Goal: Task Accomplishment & Management: Complete application form

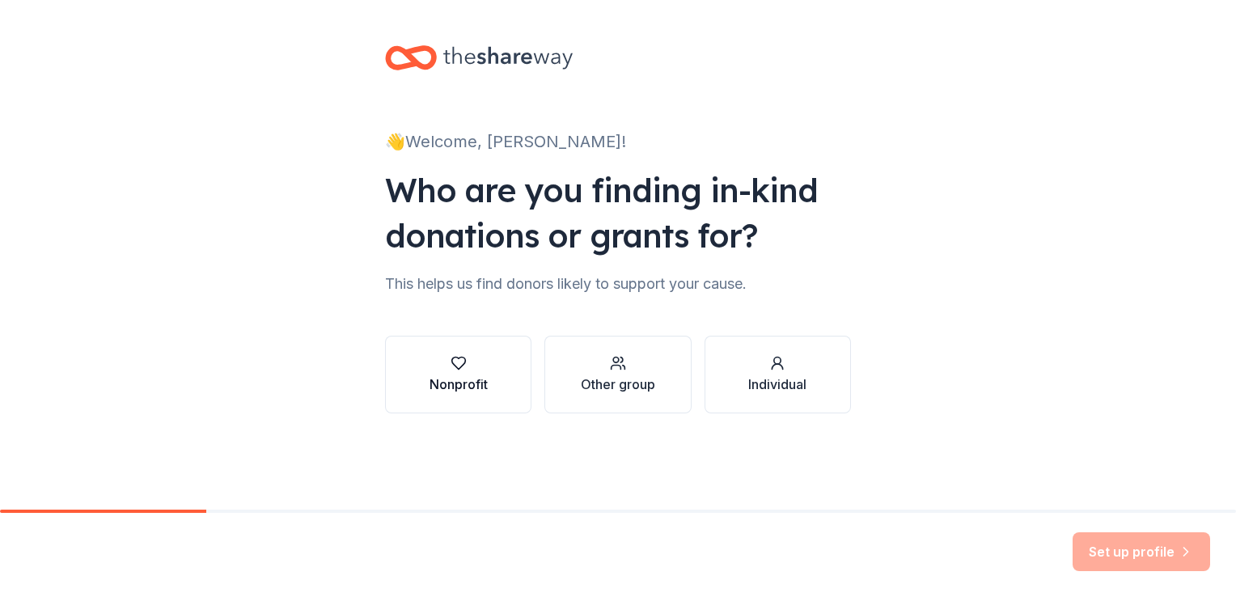
click at [453, 369] on div "button" at bounding box center [458, 363] width 58 height 16
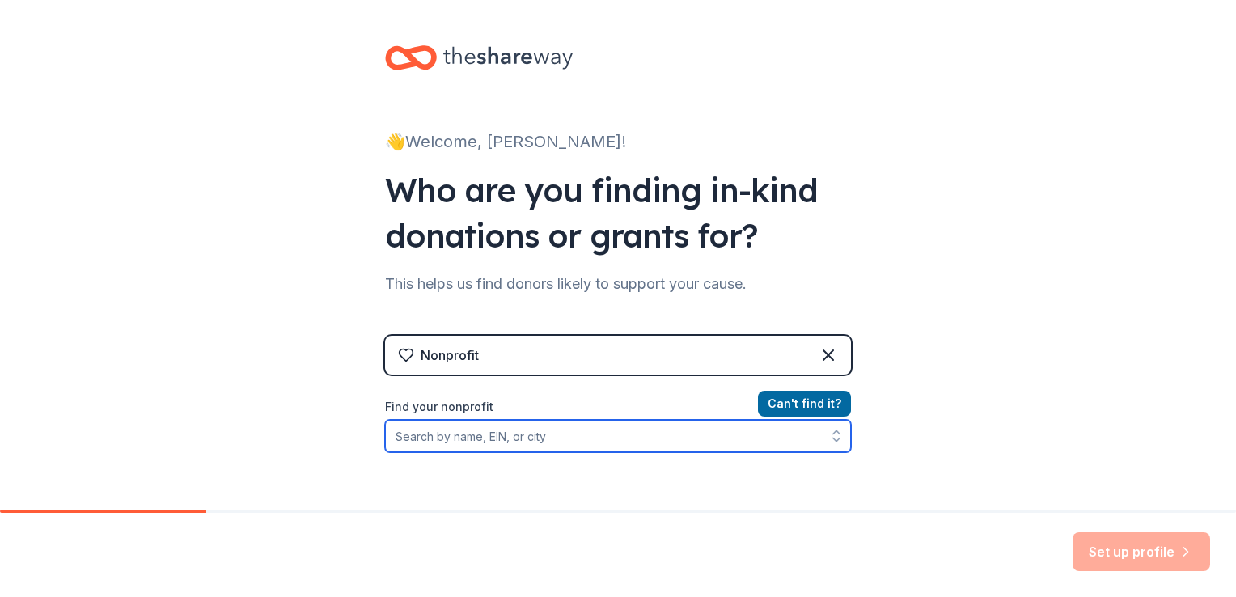
click at [422, 437] on input "Find your nonprofit" at bounding box center [618, 436] width 466 height 32
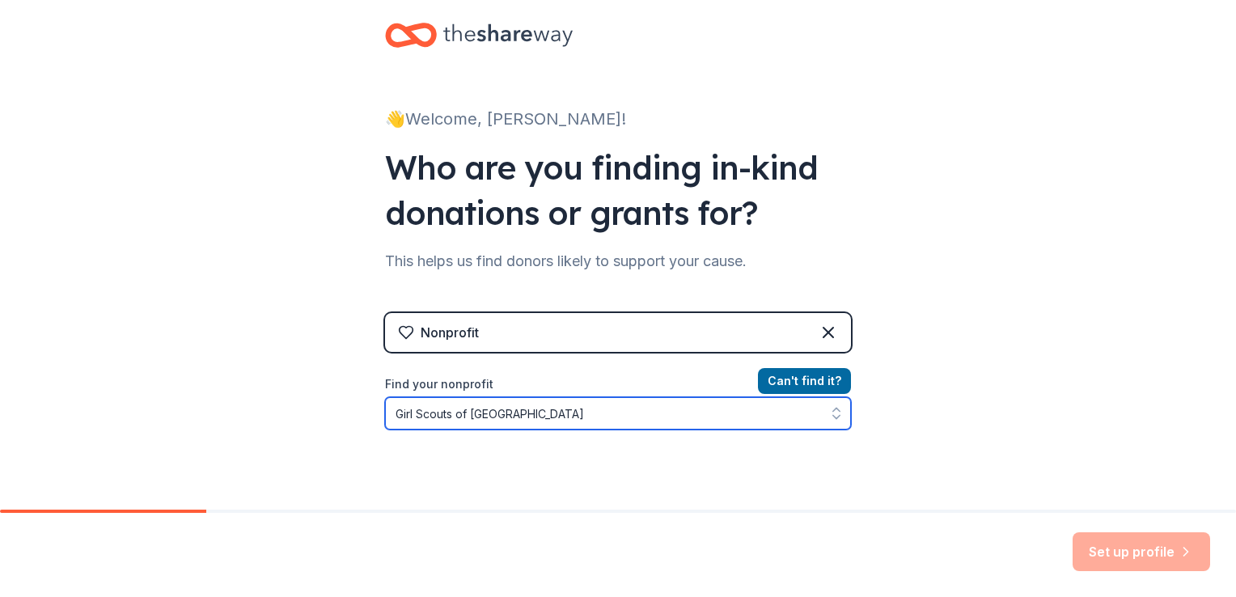
type input "Girl Scouts of [GEOGRAPHIC_DATA][US_STATE]"
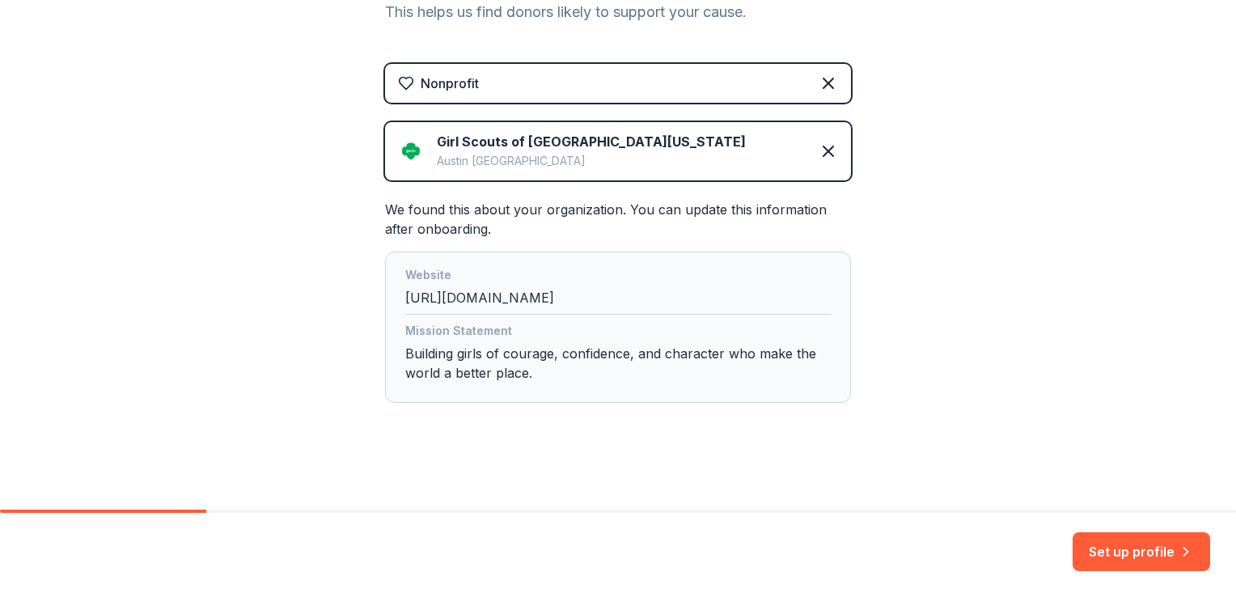
scroll to position [274, 0]
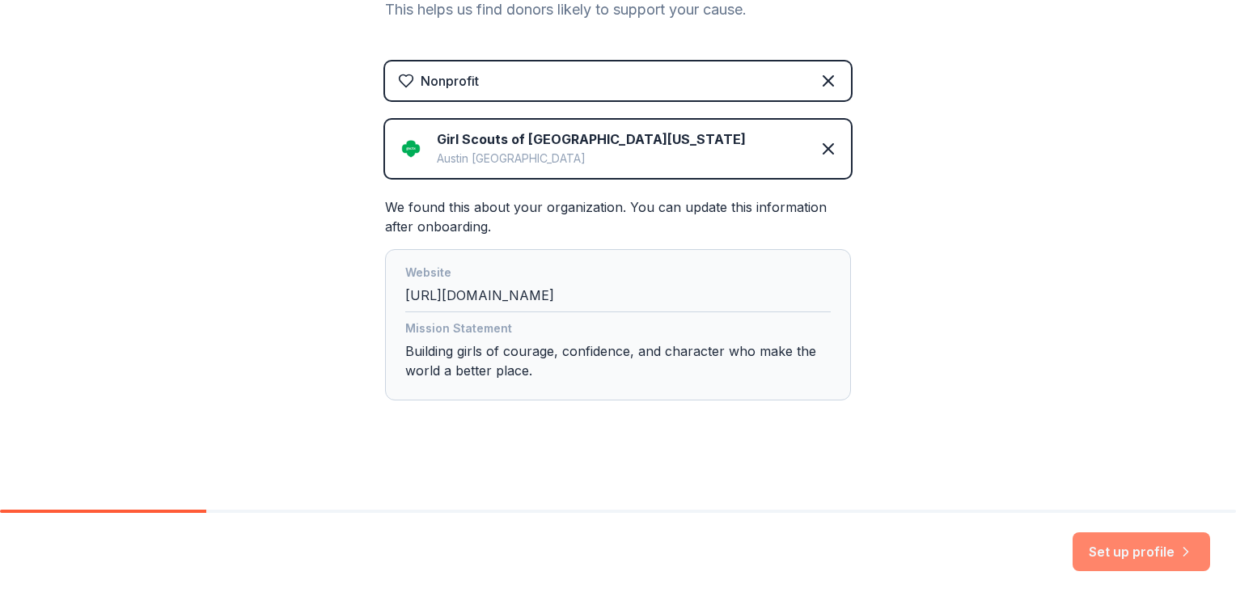
click at [1115, 552] on button "Set up profile" at bounding box center [1140, 551] width 137 height 39
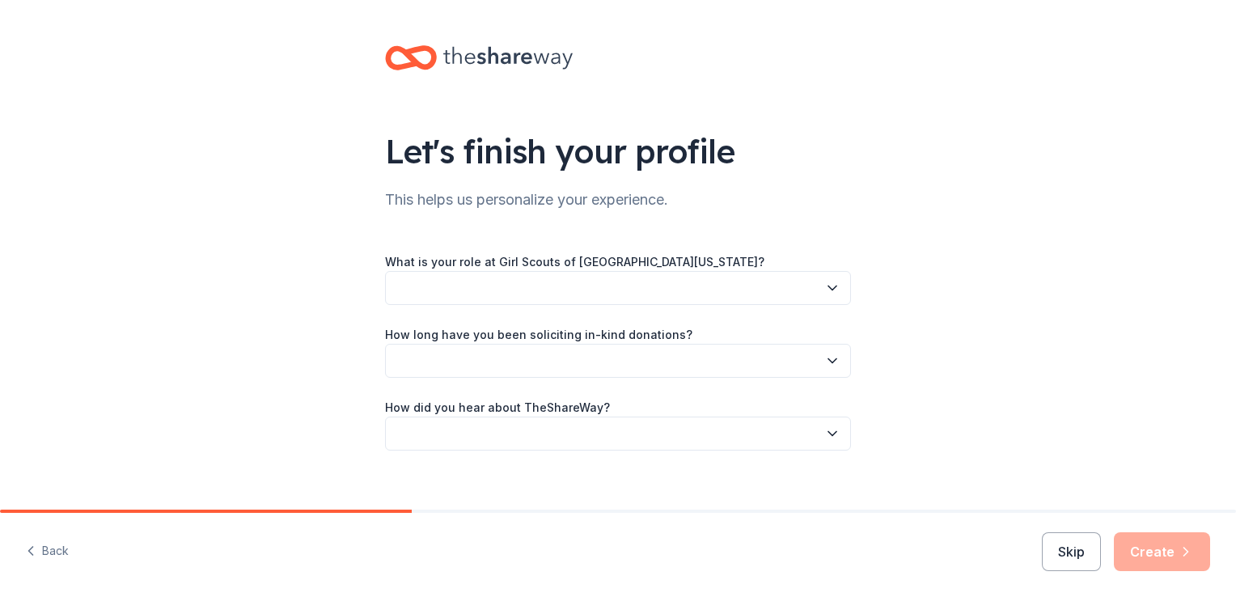
click at [439, 283] on button "button" at bounding box center [618, 288] width 466 height 34
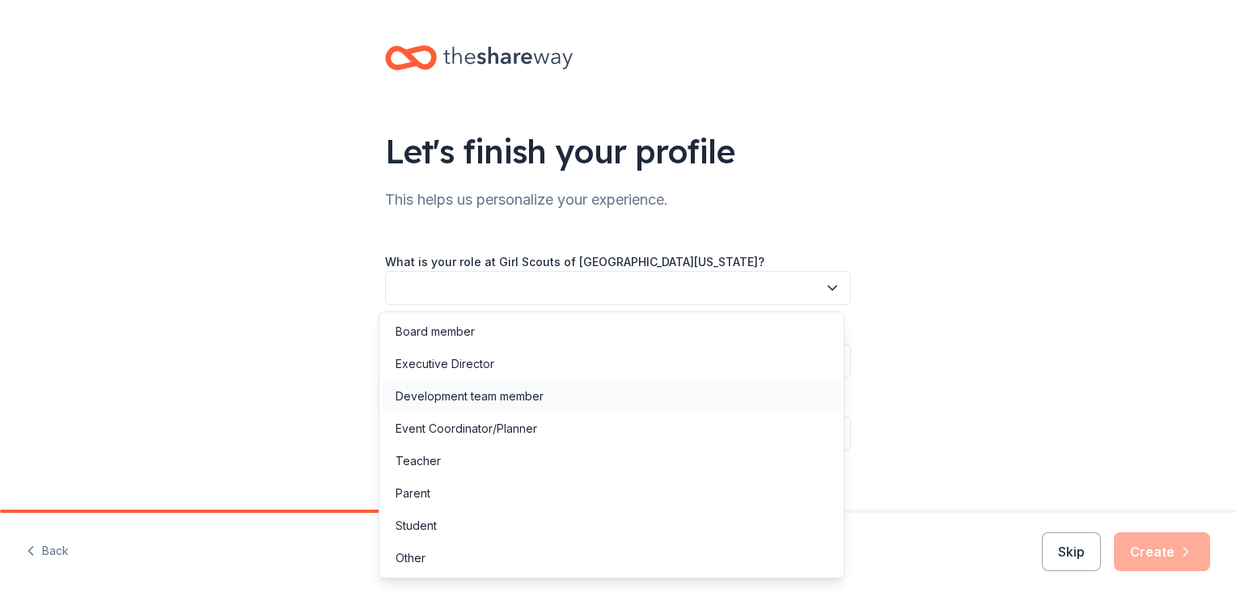
click at [451, 397] on div "Development team member" at bounding box center [469, 396] width 148 height 19
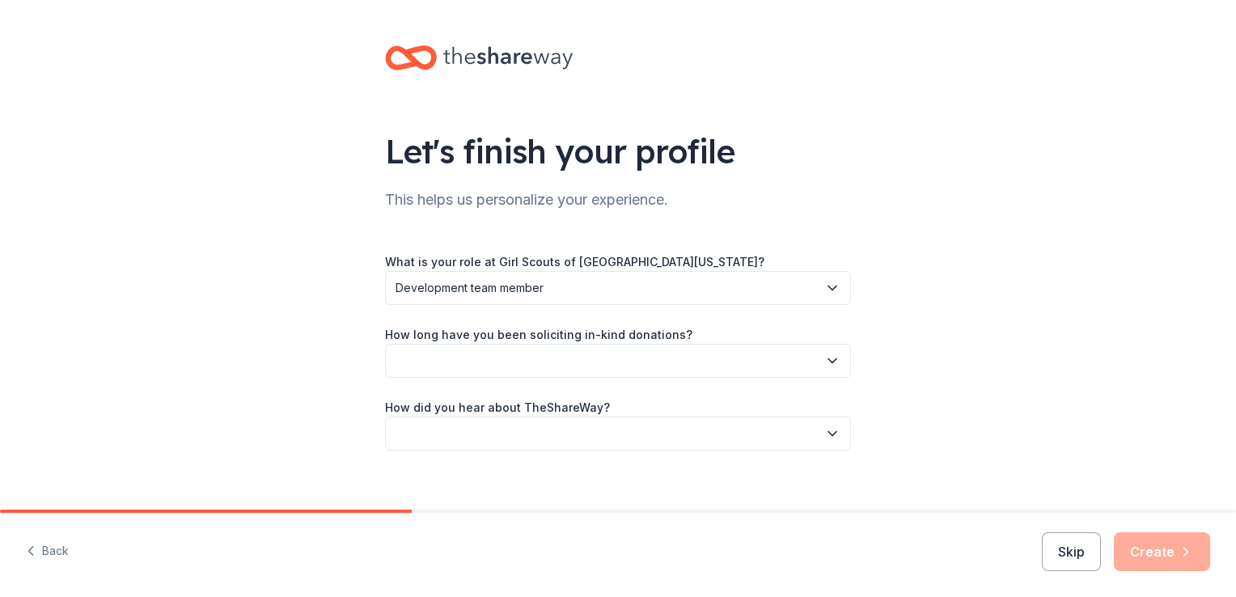
click at [827, 355] on icon "button" at bounding box center [832, 361] width 16 height 16
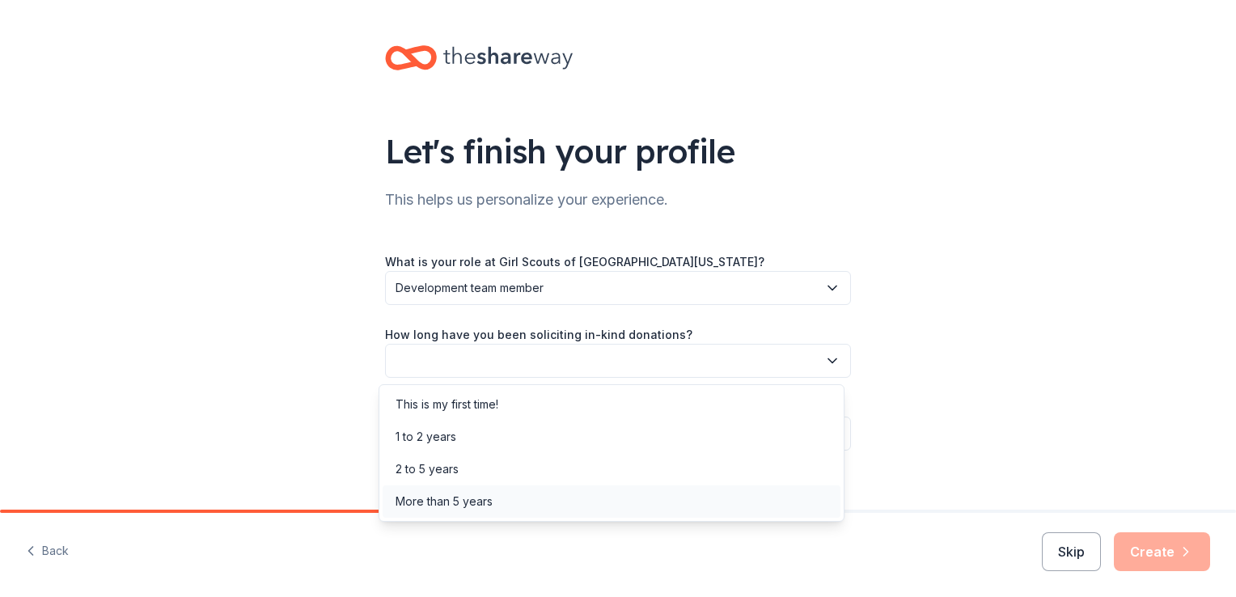
click at [427, 503] on div "More than 5 years" at bounding box center [443, 501] width 97 height 19
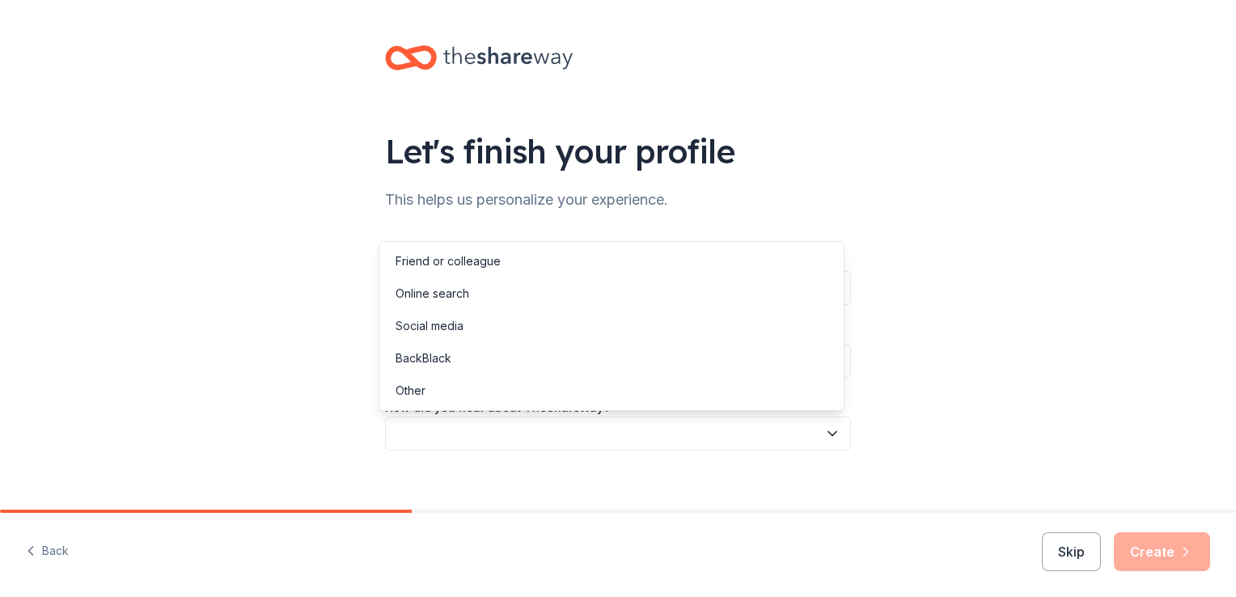
click at [828, 435] on icon "button" at bounding box center [832, 434] width 8 height 4
click at [414, 391] on div "Other" at bounding box center [410, 390] width 30 height 19
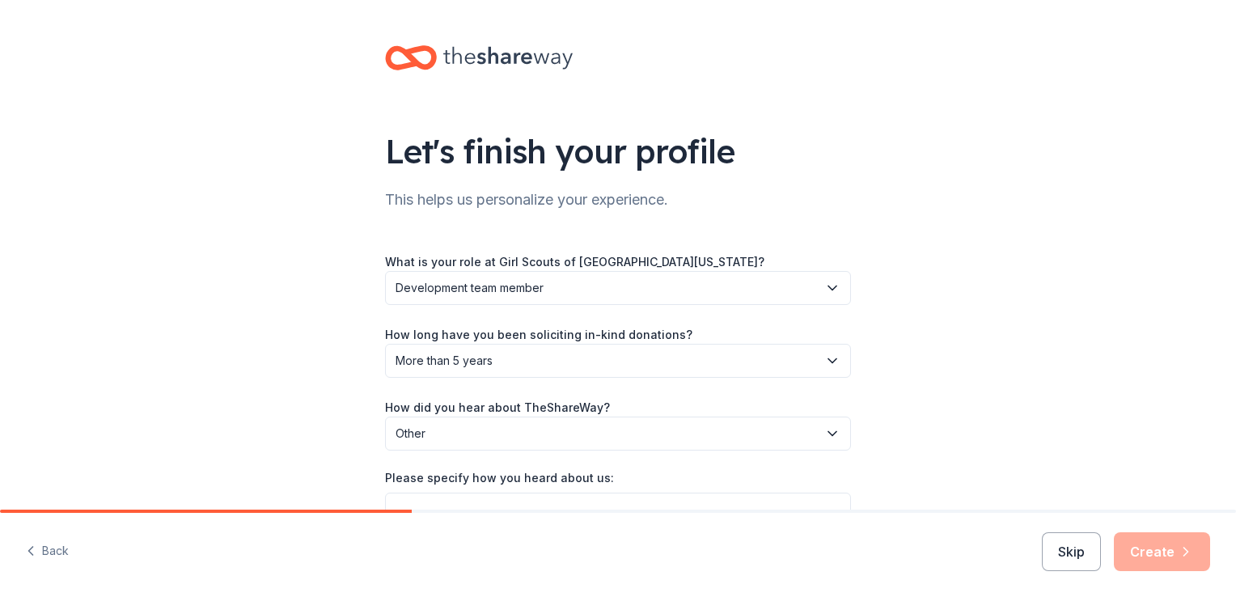
scroll to position [94, 0]
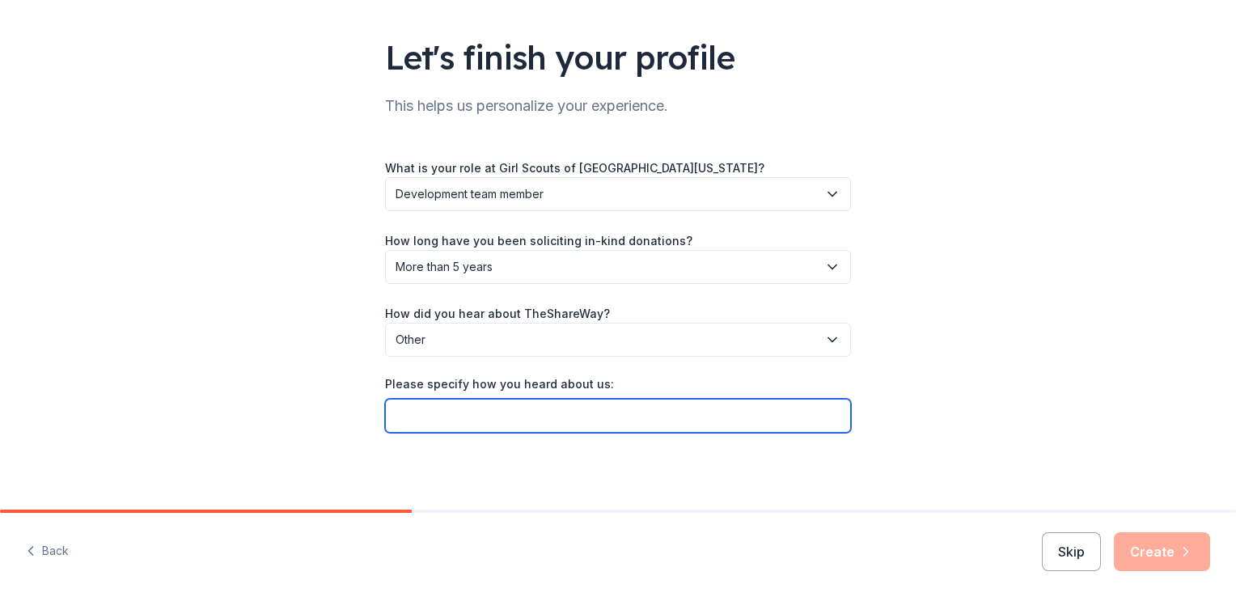
click at [437, 419] on input "Please specify how you heard about us:" at bounding box center [618, 416] width 466 height 34
type input "Give Butter"
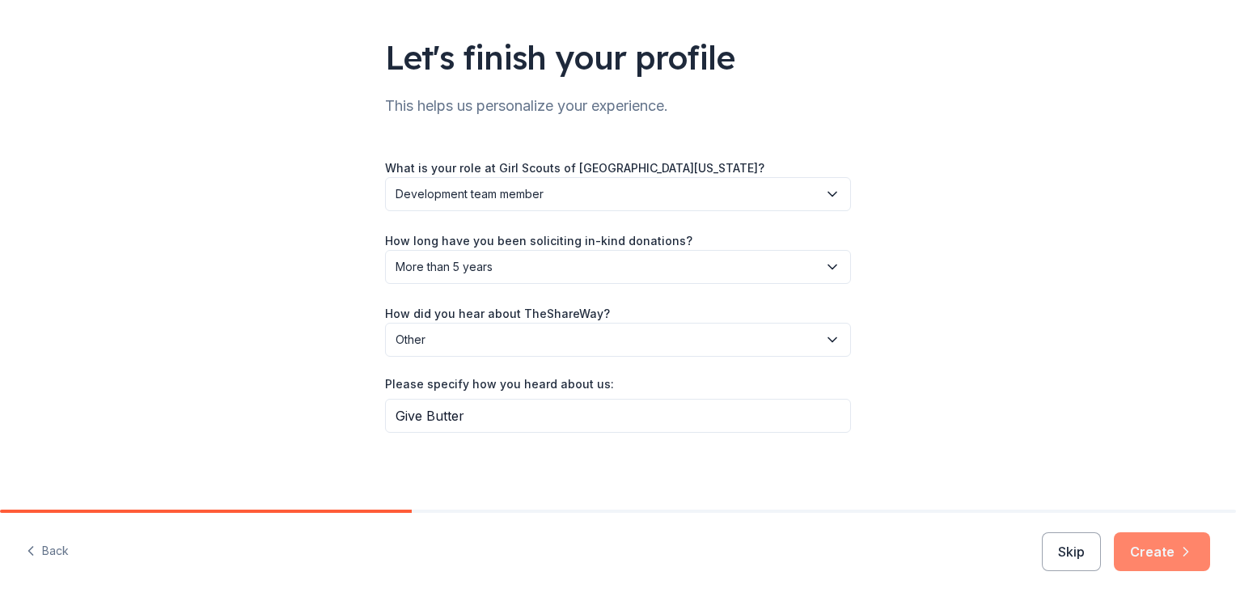
click at [1147, 546] on button "Create" at bounding box center [1162, 551] width 96 height 39
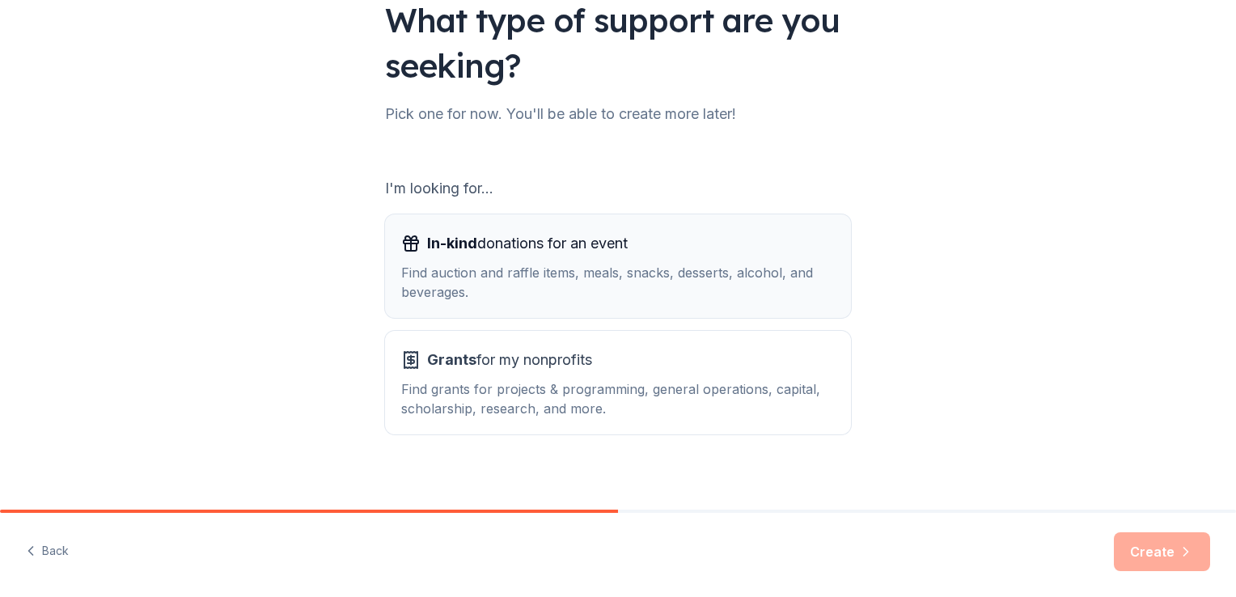
scroll to position [142, 0]
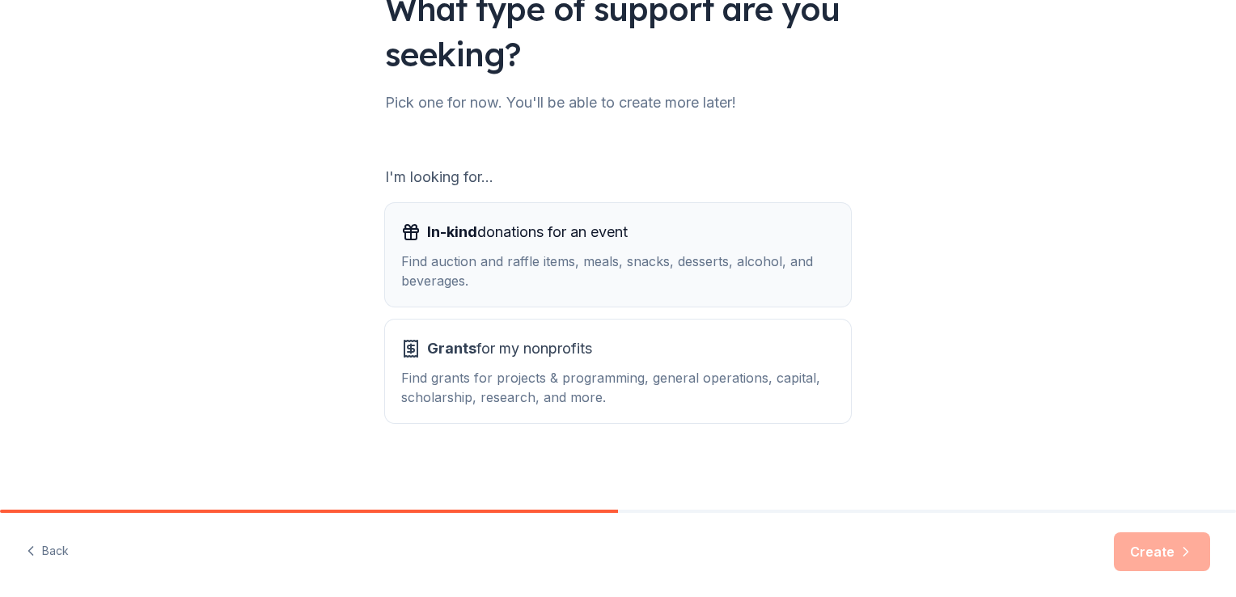
click at [459, 231] on span "In-kind" at bounding box center [452, 231] width 50 height 17
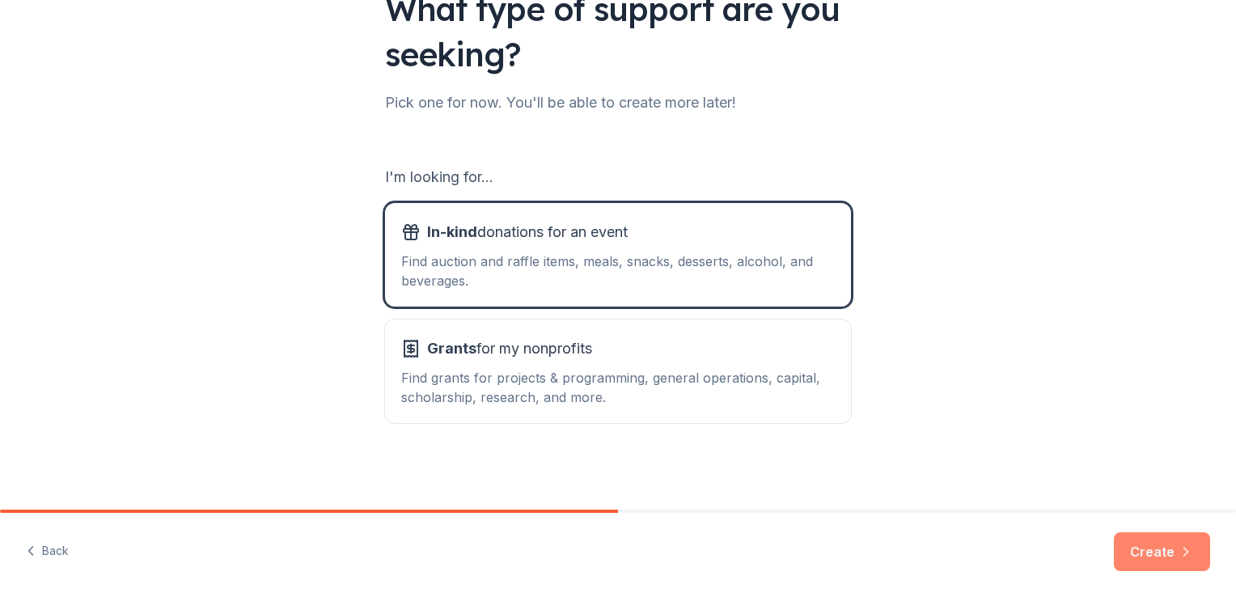
click at [1161, 551] on button "Create" at bounding box center [1162, 551] width 96 height 39
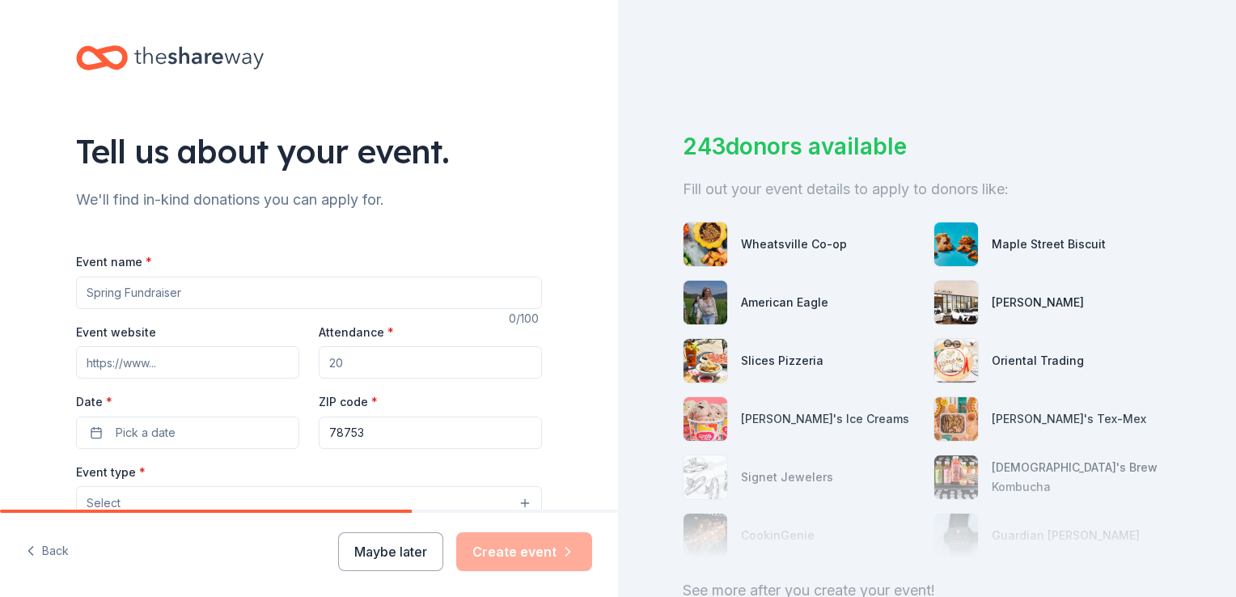
drag, startPoint x: 91, startPoint y: 293, endPoint x: 251, endPoint y: 294, distance: 160.1
click at [251, 294] on input "Event name *" at bounding box center [309, 293] width 466 height 32
type input "Cookies, Cocktails & Confections"
click at [155, 361] on input "Event website" at bounding box center [187, 362] width 223 height 32
type input "[DOMAIN_NAME]"
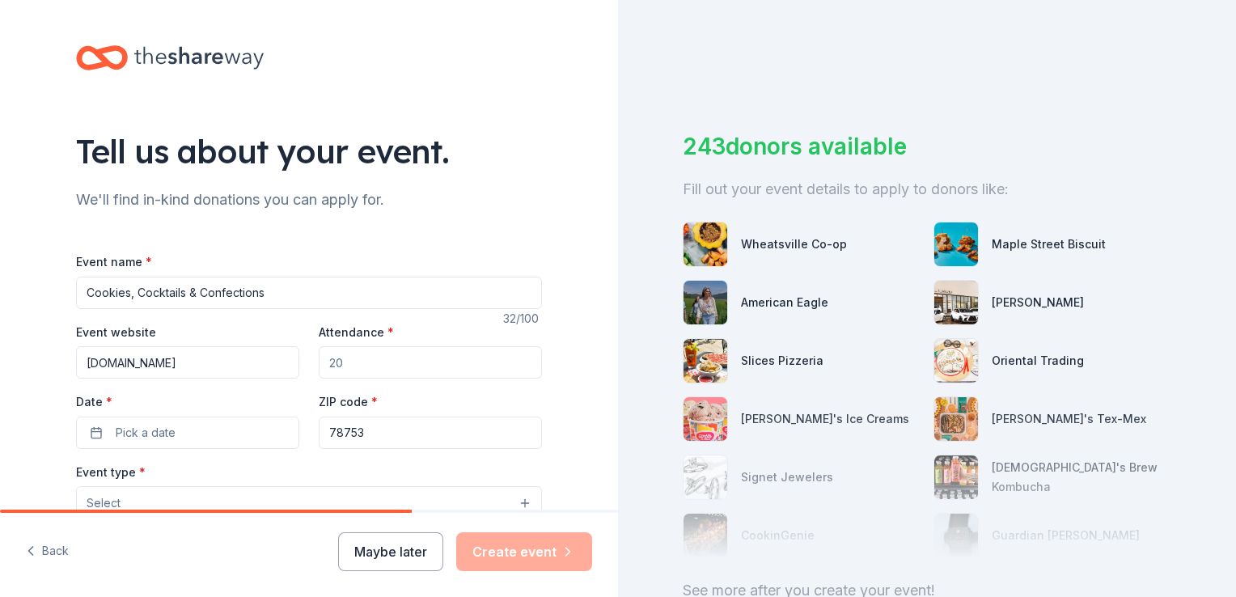
click at [340, 357] on input "Attendance *" at bounding box center [430, 362] width 223 height 32
type input "350"
click at [116, 432] on span "Pick a date" at bounding box center [146, 432] width 60 height 19
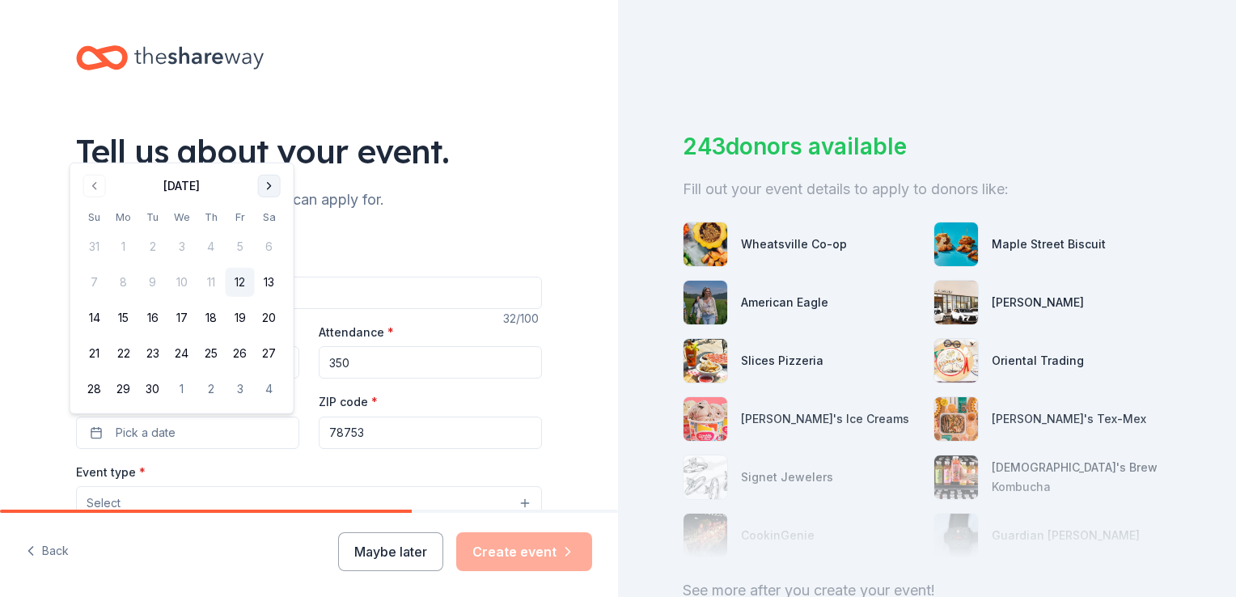
click at [269, 183] on button "Go to next month" at bounding box center [269, 186] width 23 height 23
click at [152, 387] on button "28" at bounding box center [152, 388] width 29 height 29
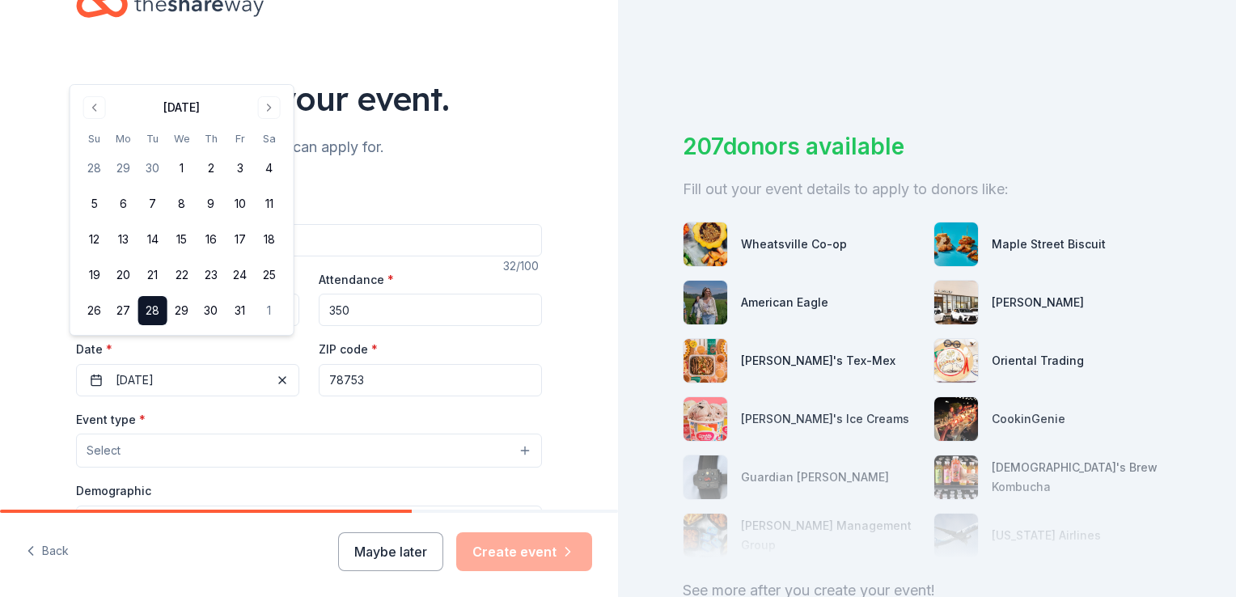
scroll to position [162, 0]
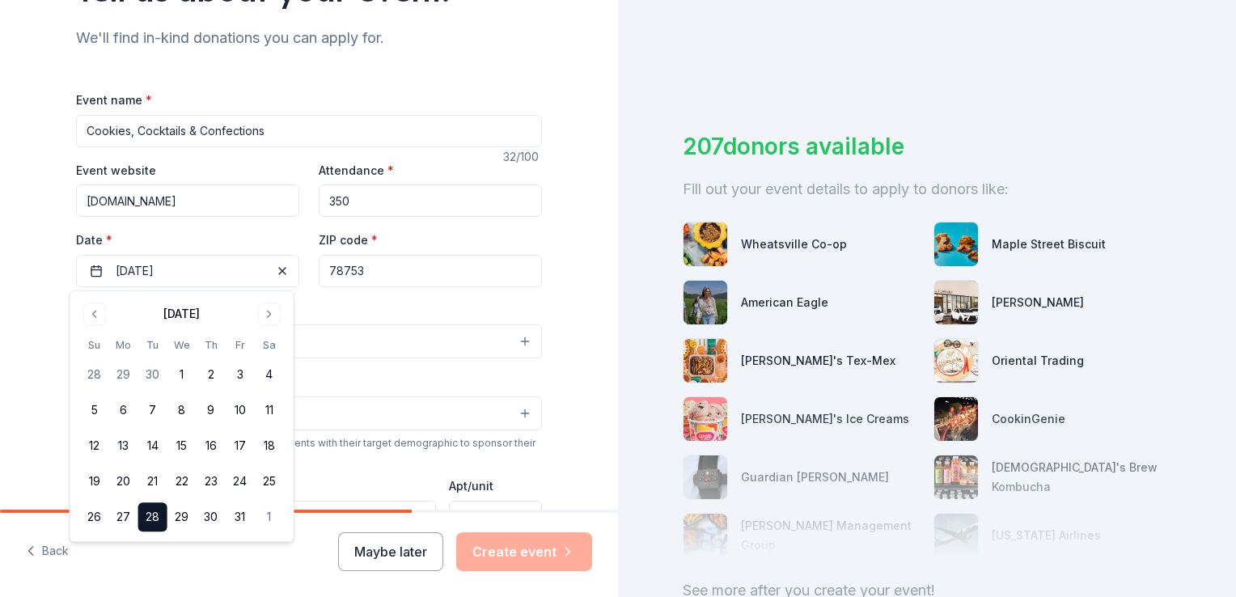
click at [337, 307] on div "Event type * Select" at bounding box center [309, 329] width 466 height 59
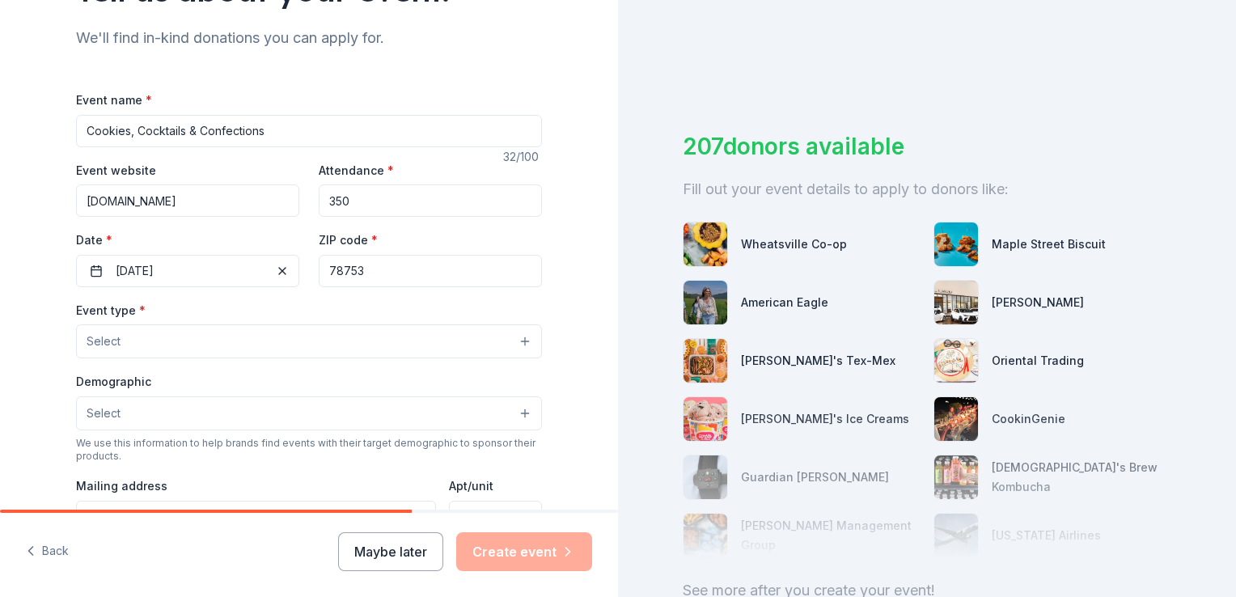
click at [195, 337] on button "Select" at bounding box center [309, 341] width 466 height 34
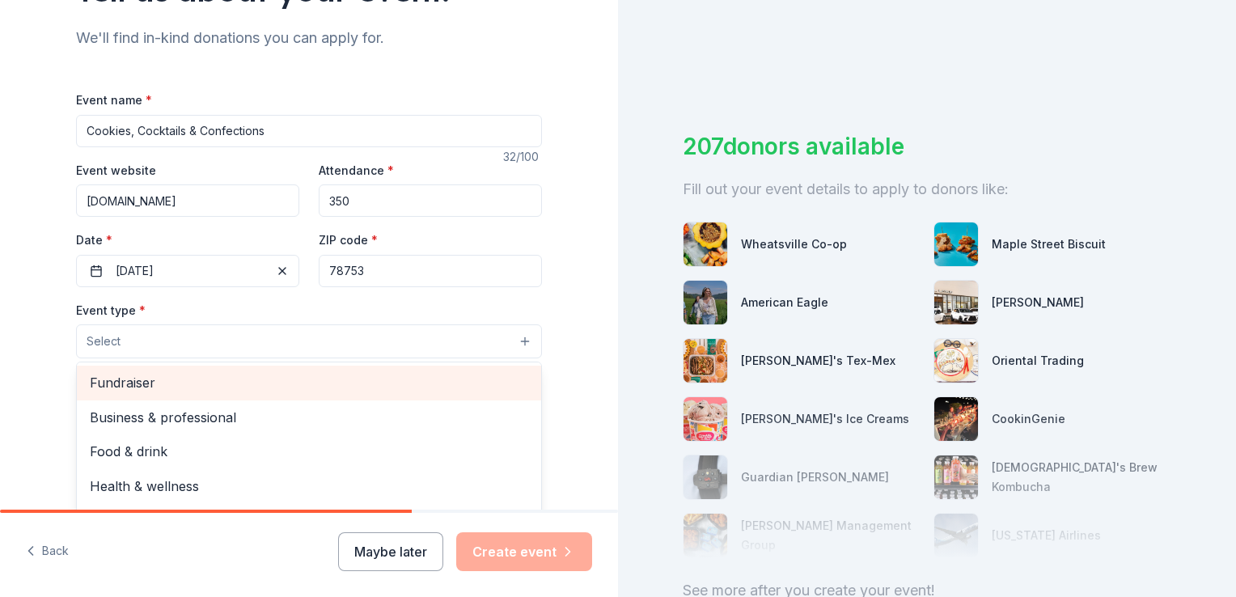
click at [120, 379] on span "Fundraiser" at bounding box center [309, 382] width 438 height 21
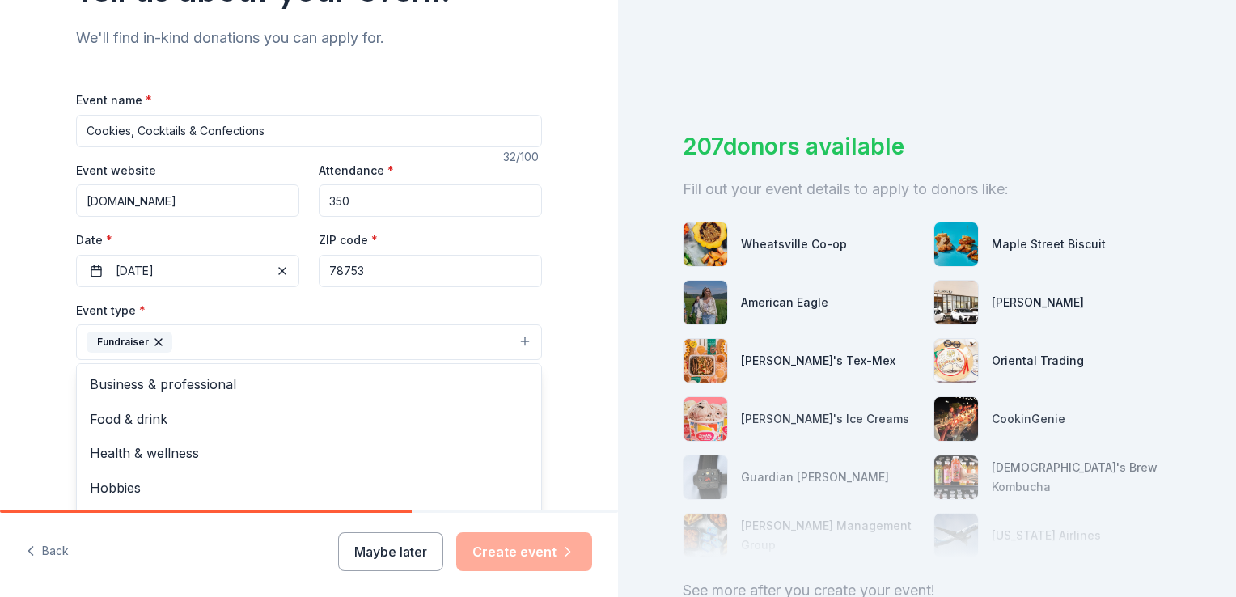
click at [270, 345] on button "Fundraiser" at bounding box center [309, 342] width 466 height 36
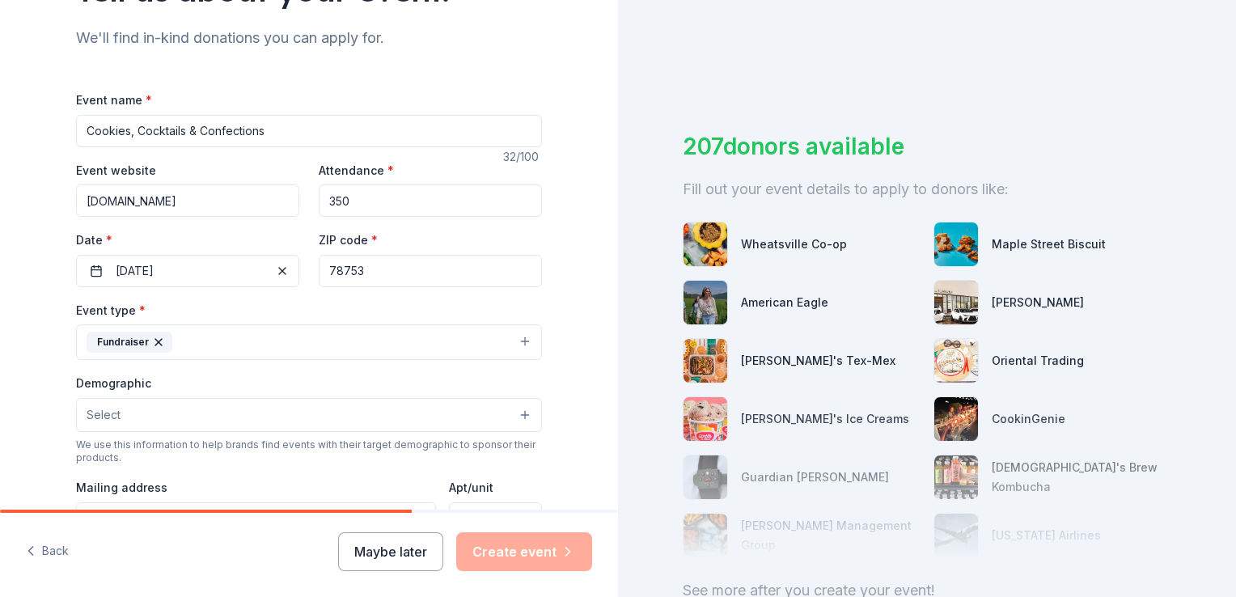
click at [150, 410] on button "Select" at bounding box center [309, 415] width 466 height 34
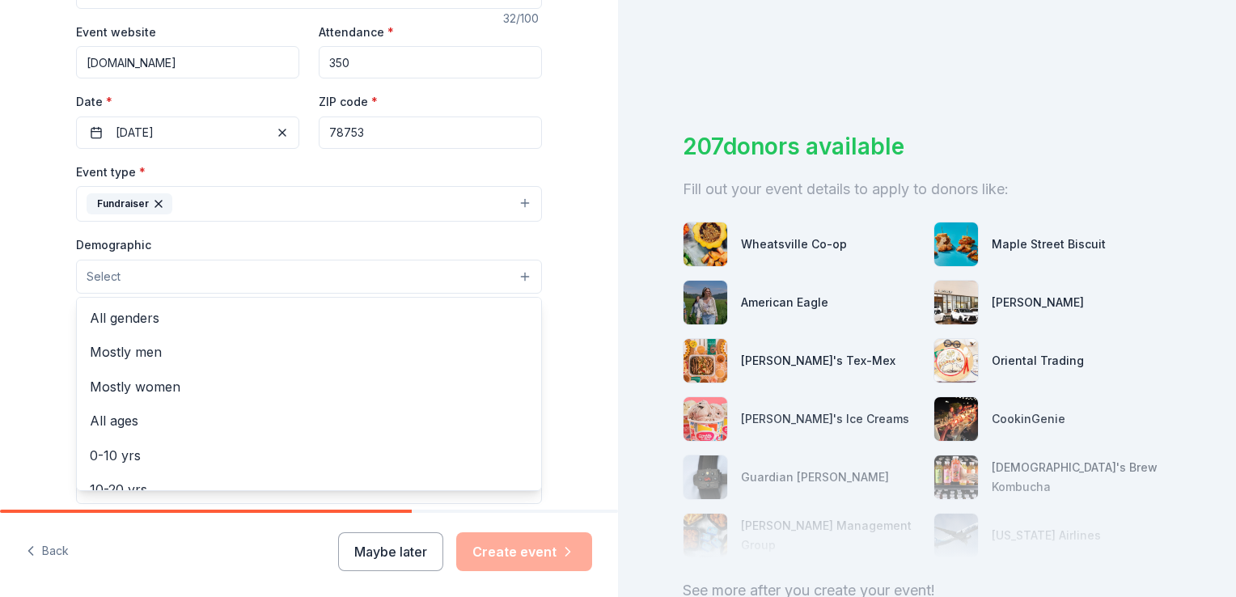
scroll to position [323, 0]
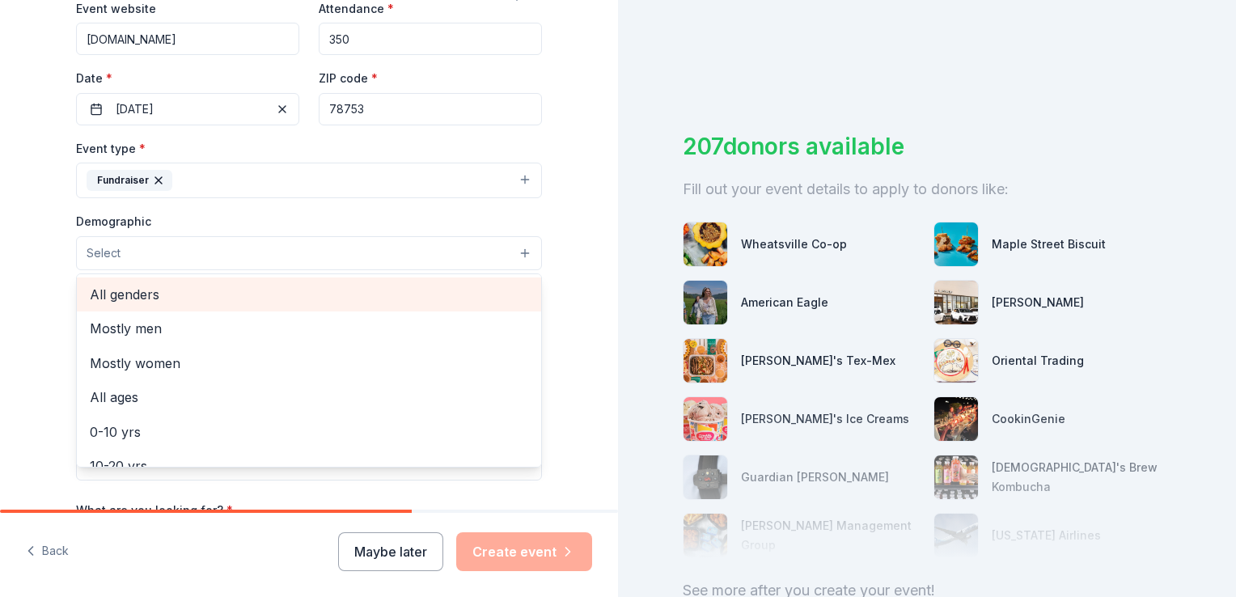
click at [142, 293] on span "All genders" at bounding box center [309, 294] width 438 height 21
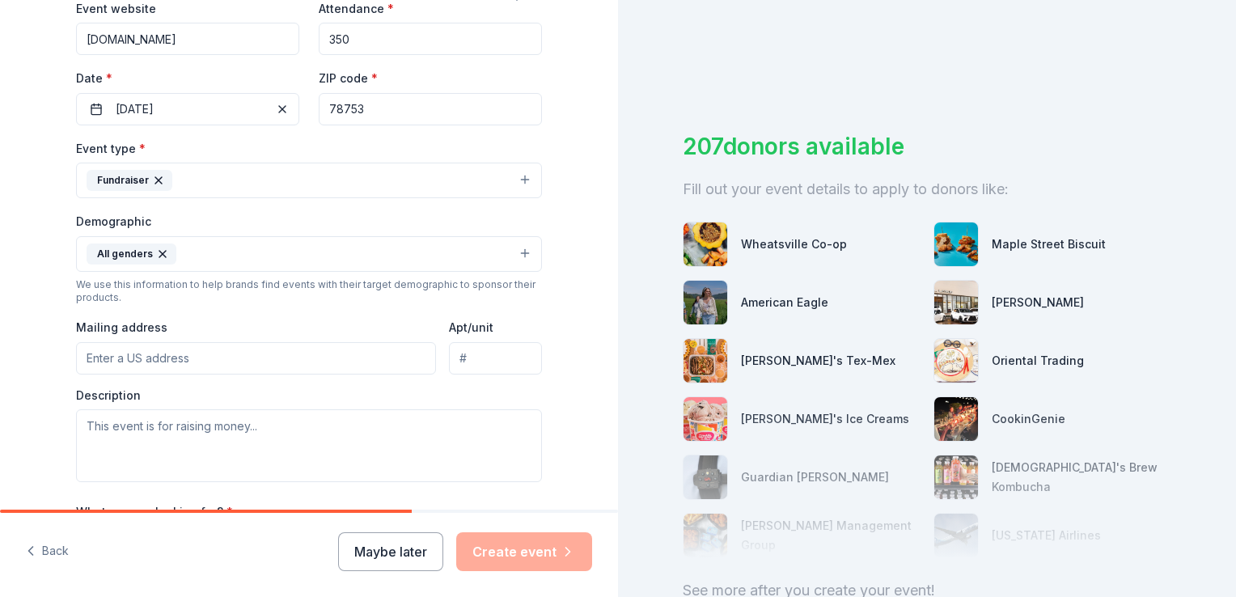
click at [300, 256] on button "All genders" at bounding box center [309, 254] width 466 height 36
click at [270, 361] on input "Mailing address" at bounding box center [256, 358] width 360 height 32
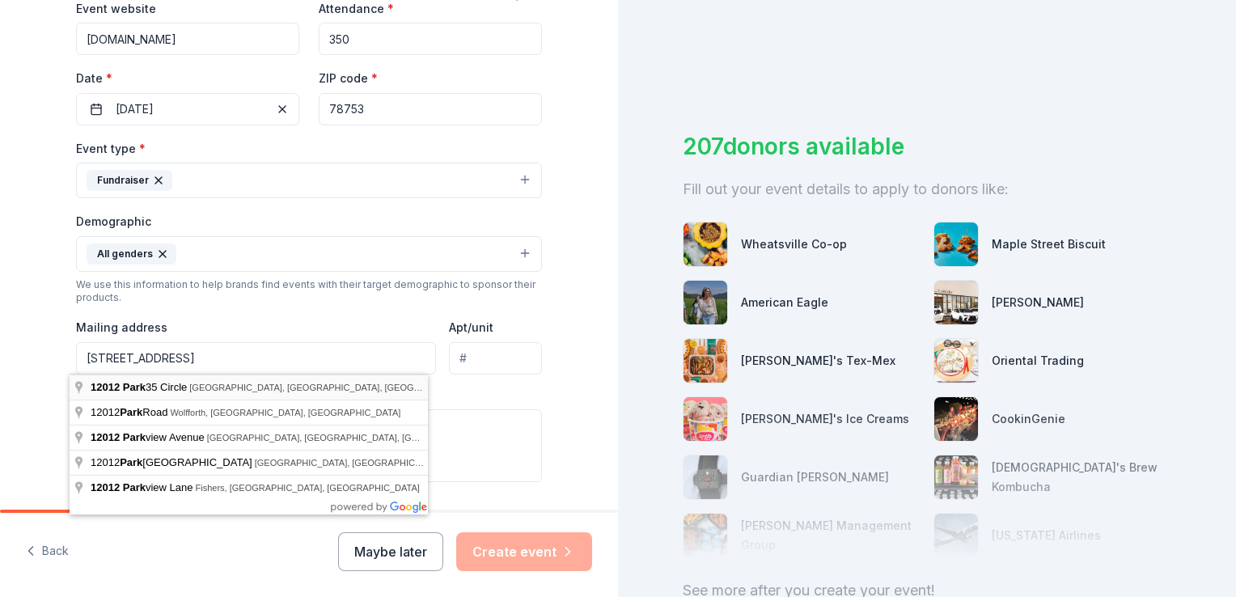
type input "[STREET_ADDRESS]"
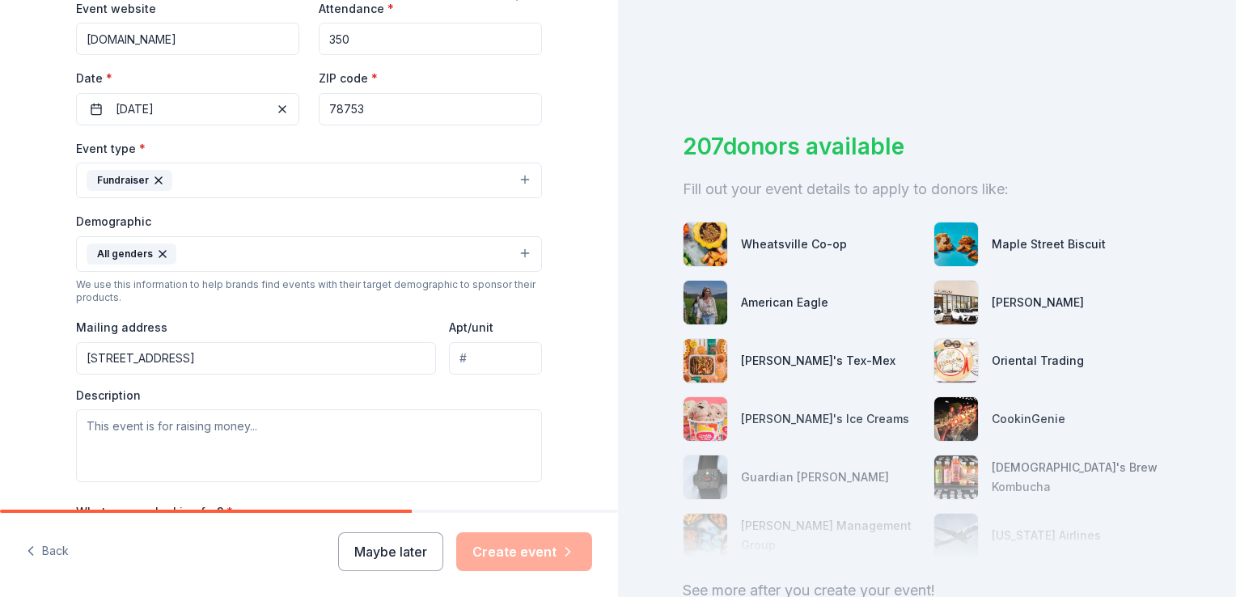
scroll to position [404, 0]
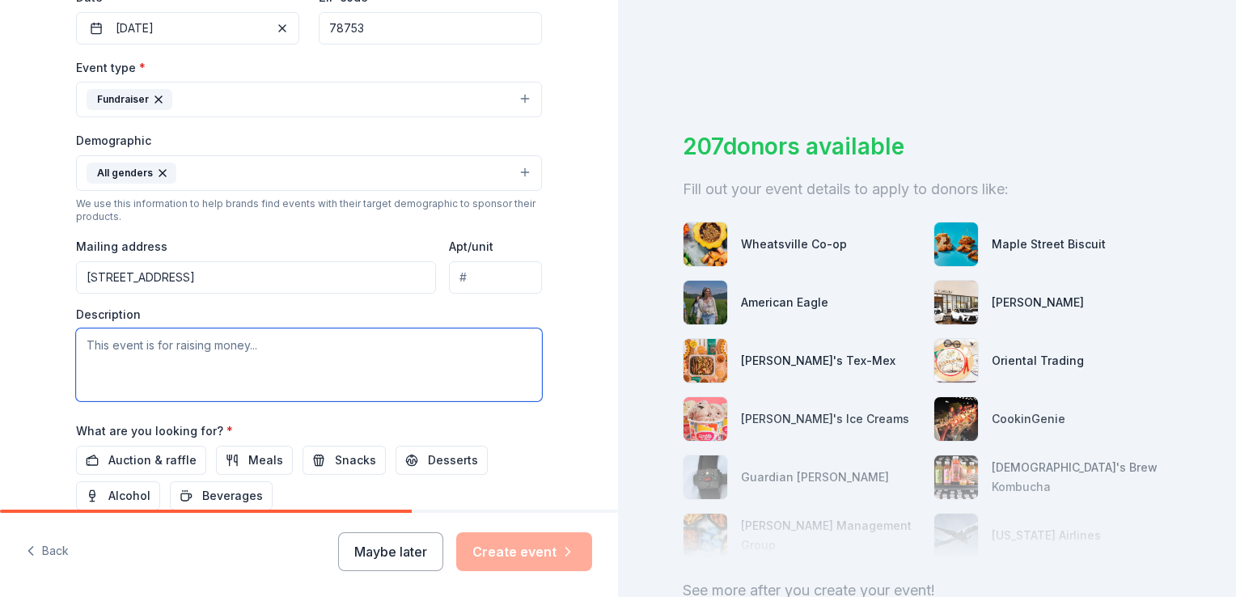
click at [81, 348] on textarea at bounding box center [309, 364] width 466 height 73
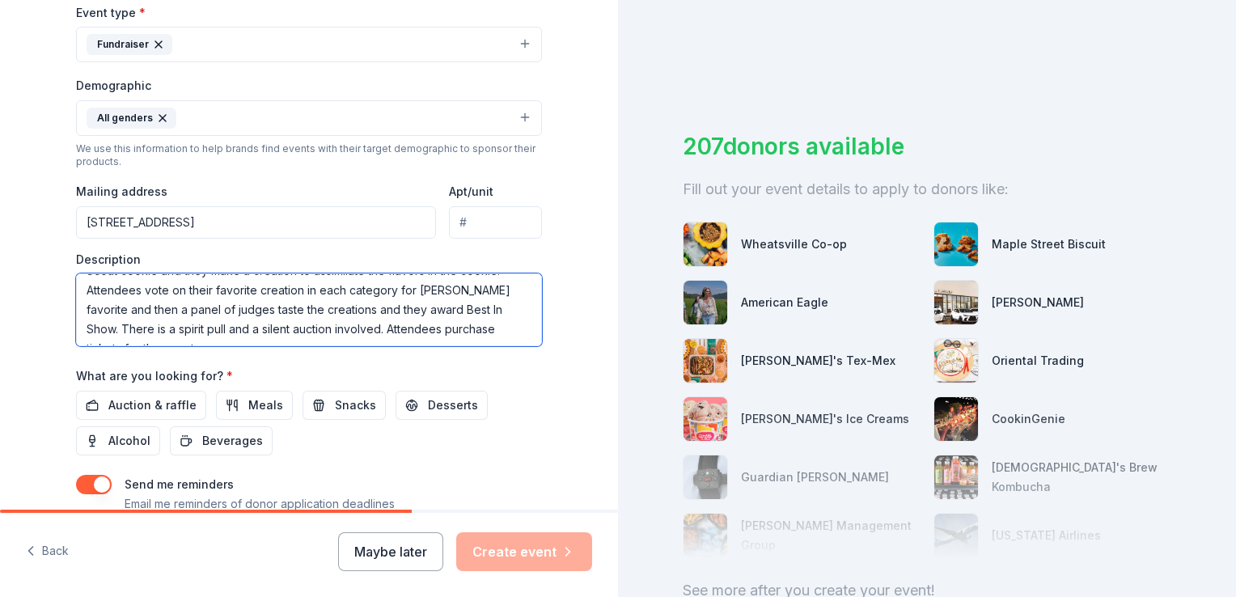
scroll to position [485, 0]
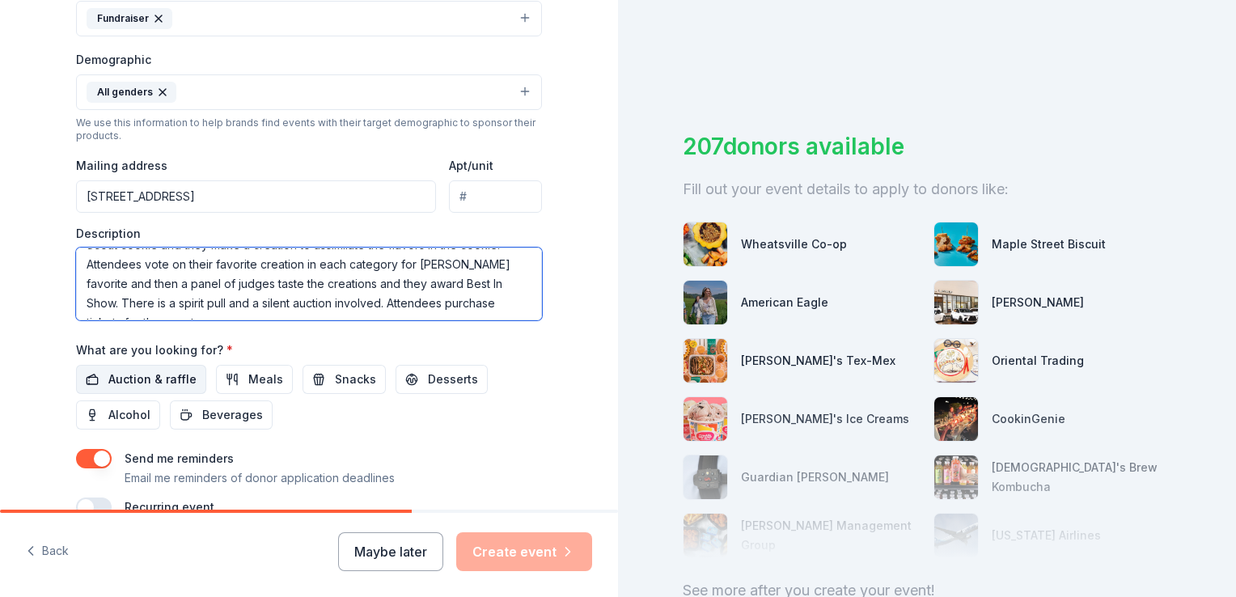
type textarea "This event raises money for the Girl Scout Programming in 46 counties in [US_ST…"
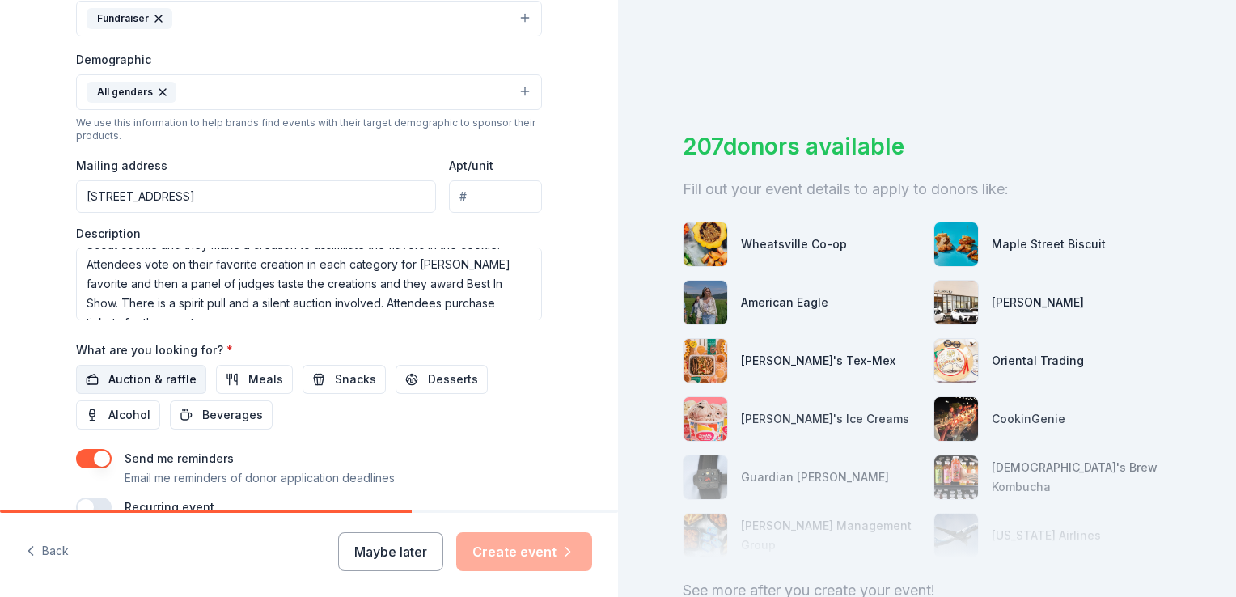
click at [138, 377] on span "Auction & raffle" at bounding box center [152, 379] width 88 height 19
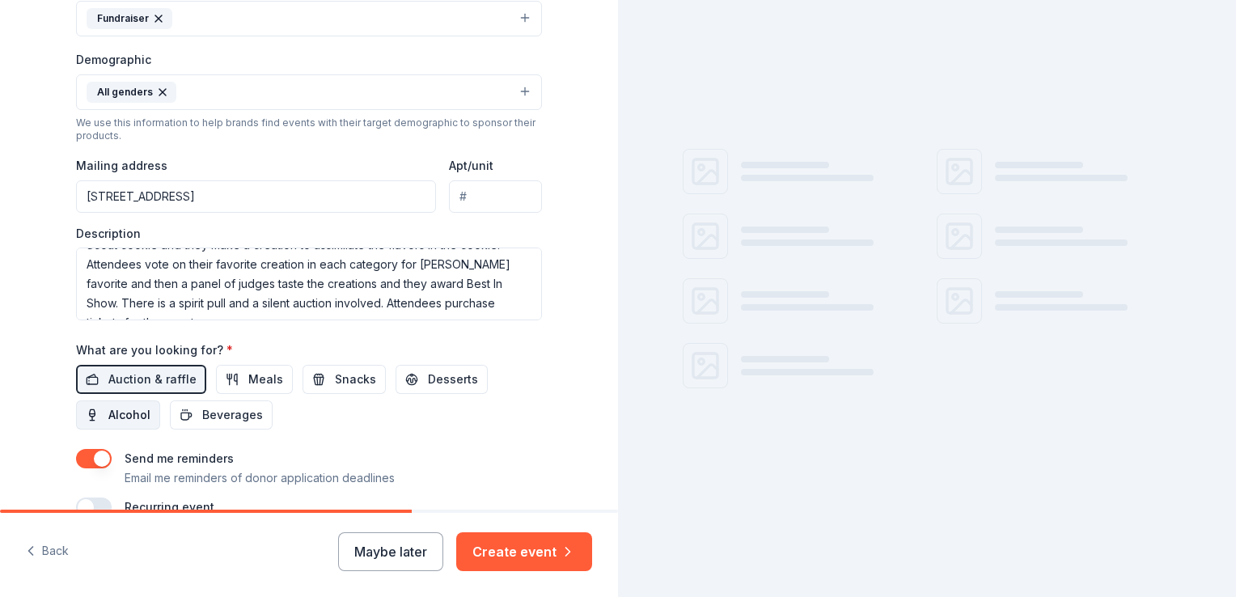
click at [113, 411] on span "Alcohol" at bounding box center [129, 414] width 42 height 19
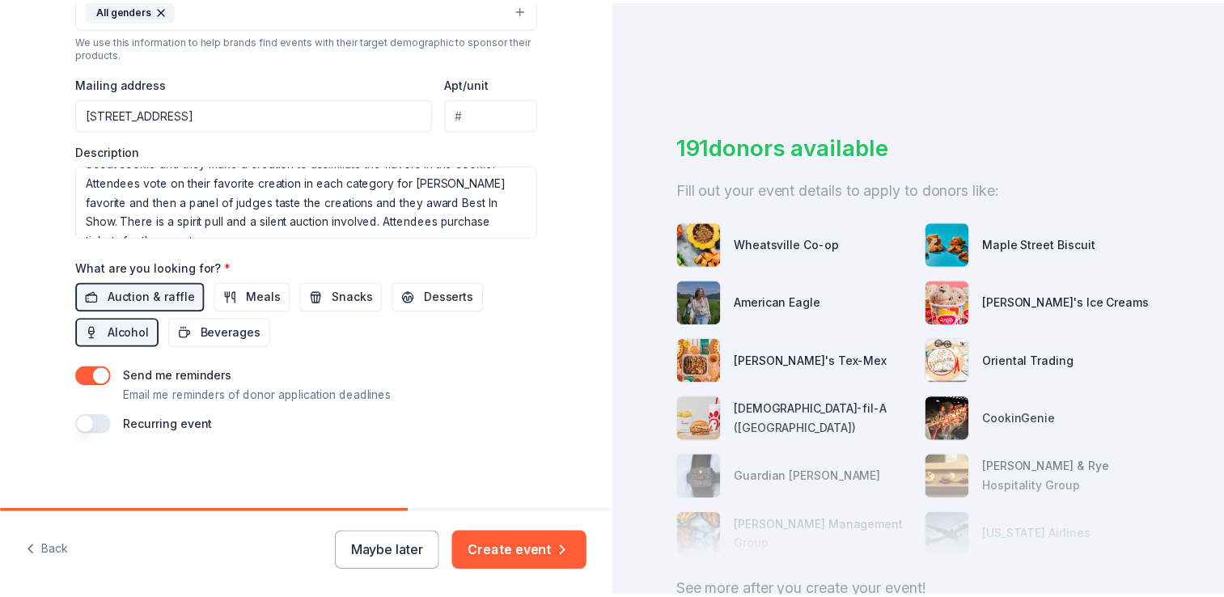
scroll to position [569, 0]
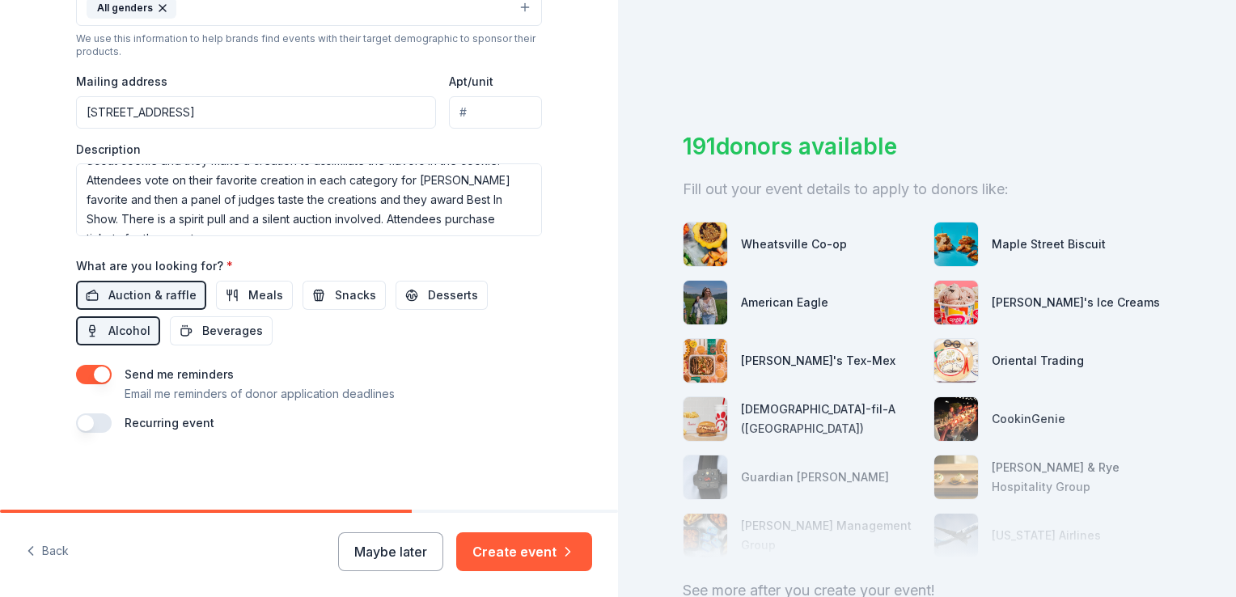
click at [82, 421] on button "button" at bounding box center [94, 422] width 36 height 19
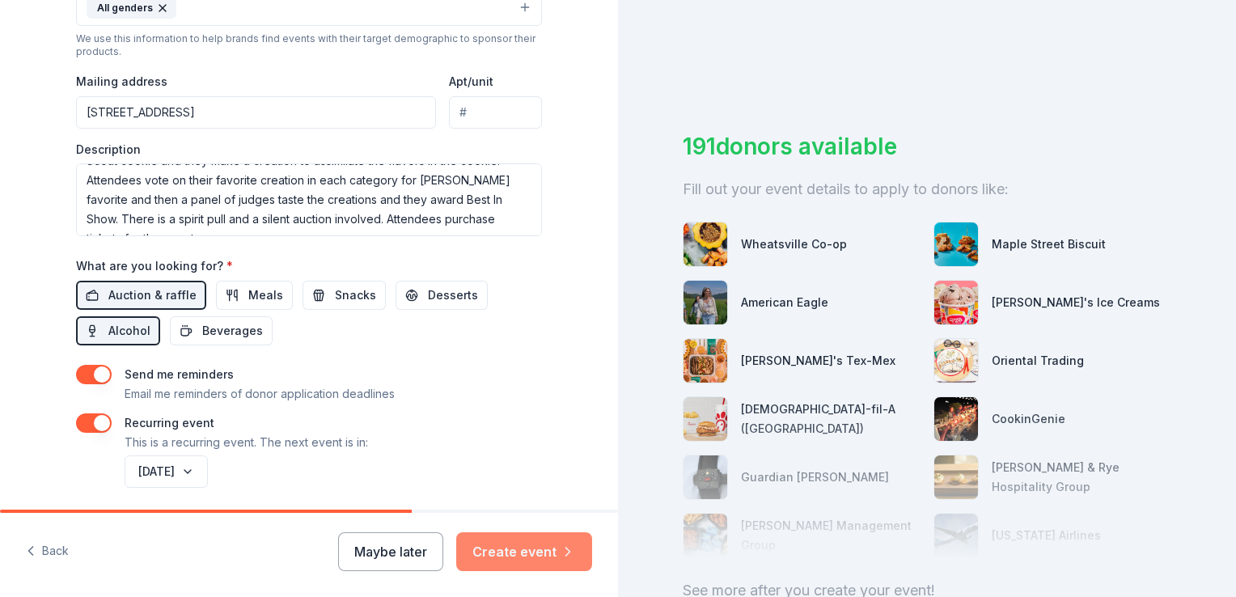
click at [518, 552] on button "Create event" at bounding box center [524, 551] width 136 height 39
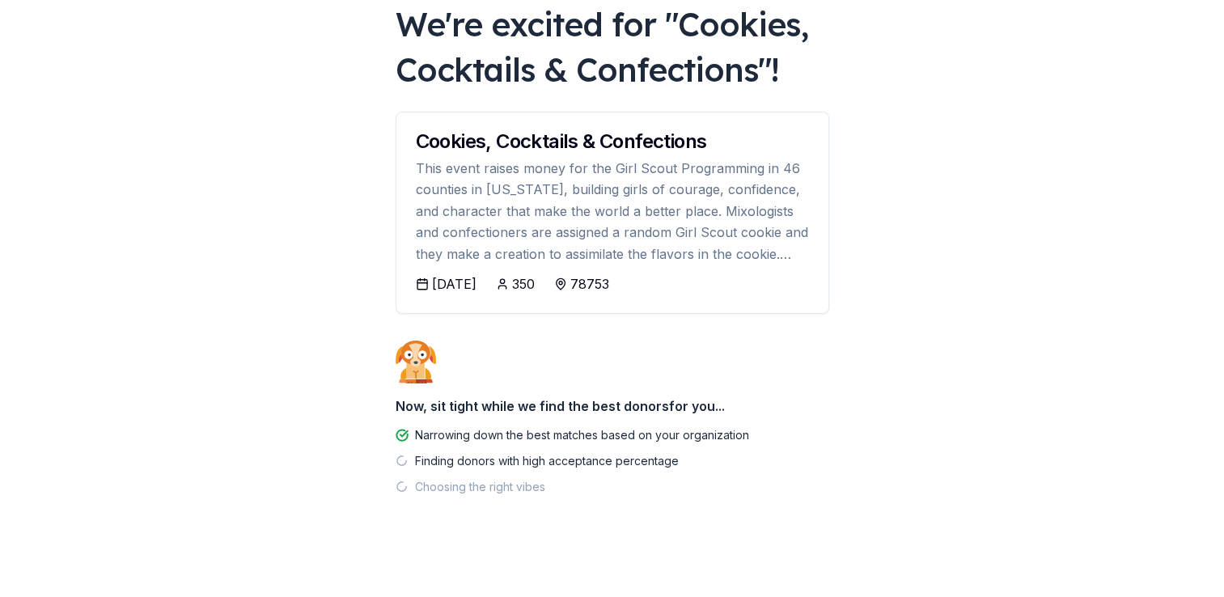
scroll to position [107, 0]
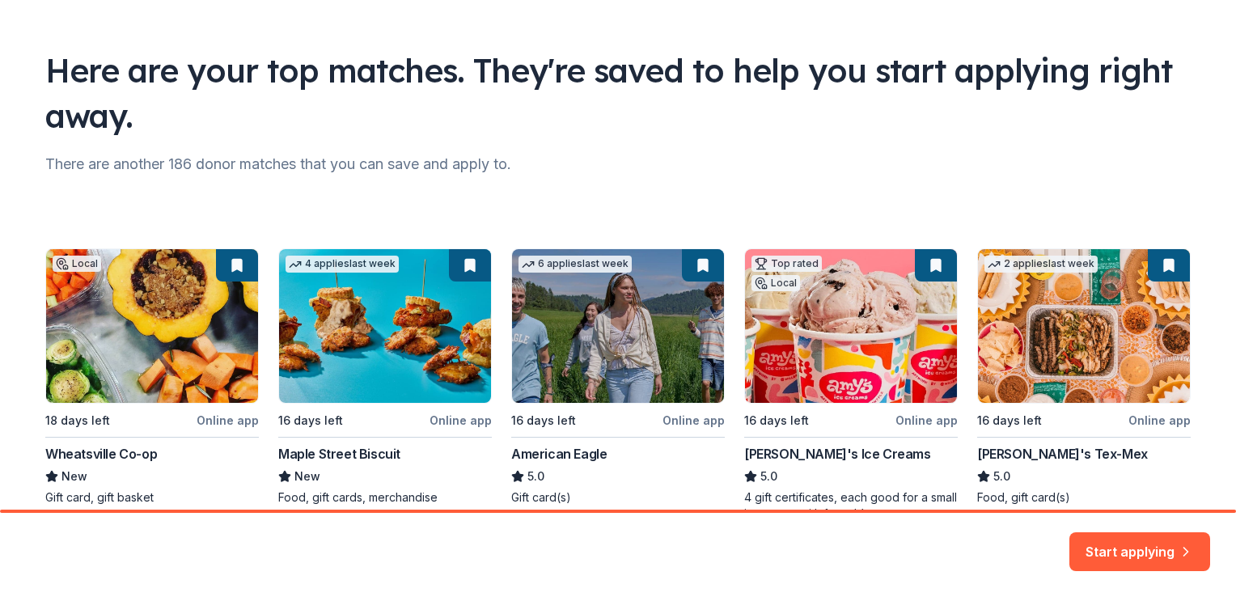
scroll to position [162, 0]
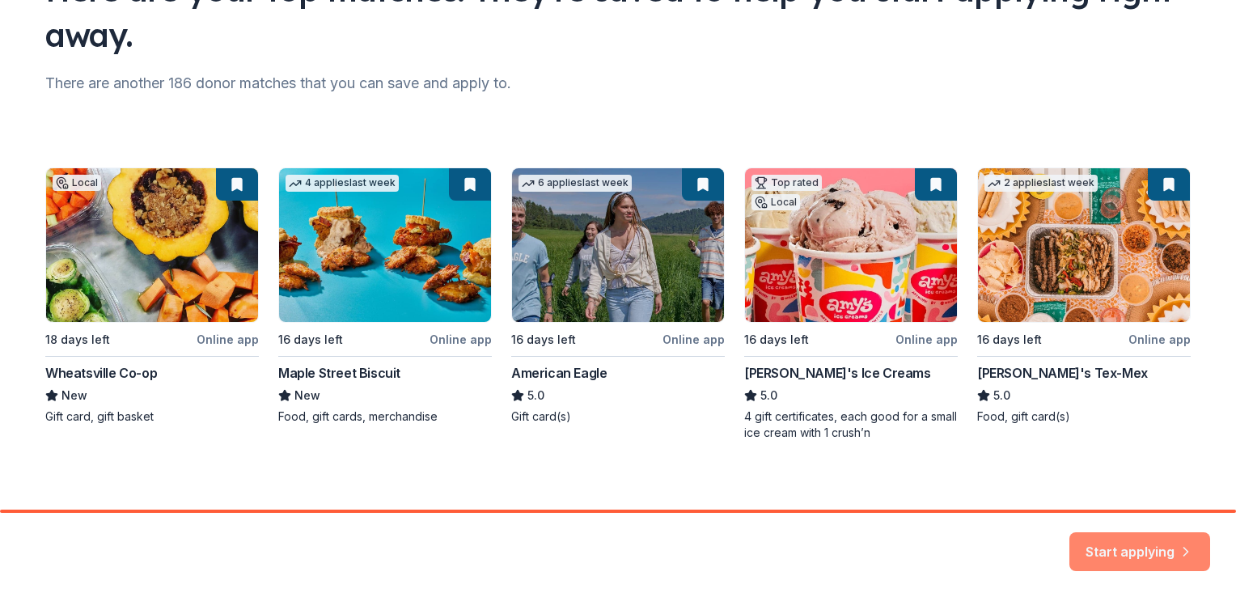
click at [1119, 543] on button "Start applying" at bounding box center [1139, 541] width 141 height 39
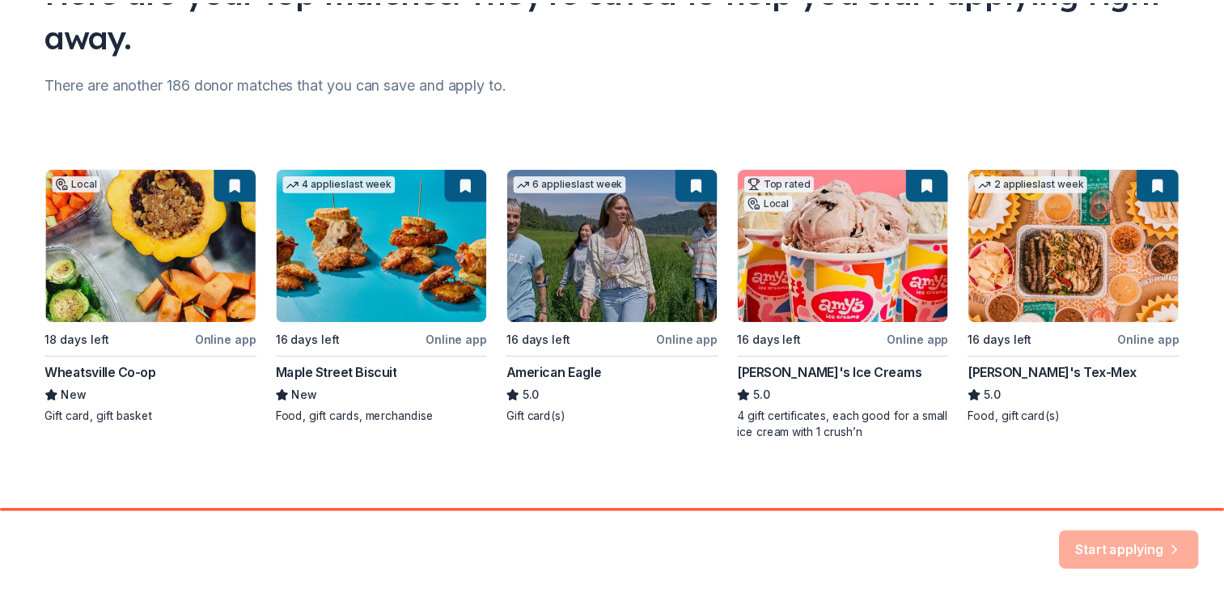
scroll to position [170, 0]
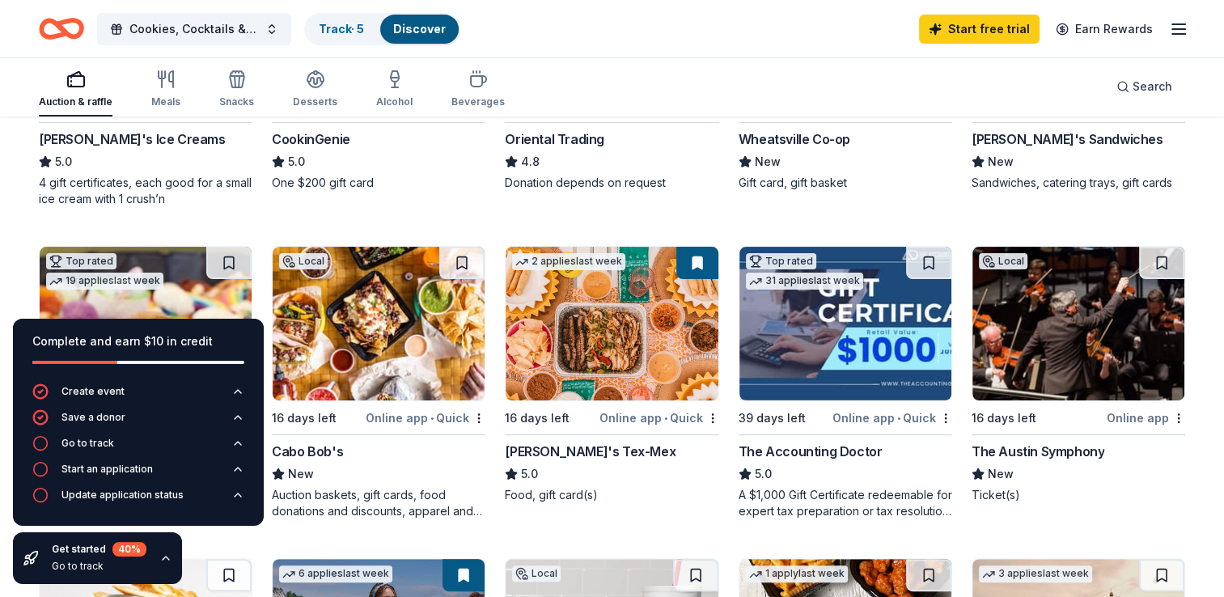
scroll to position [404, 0]
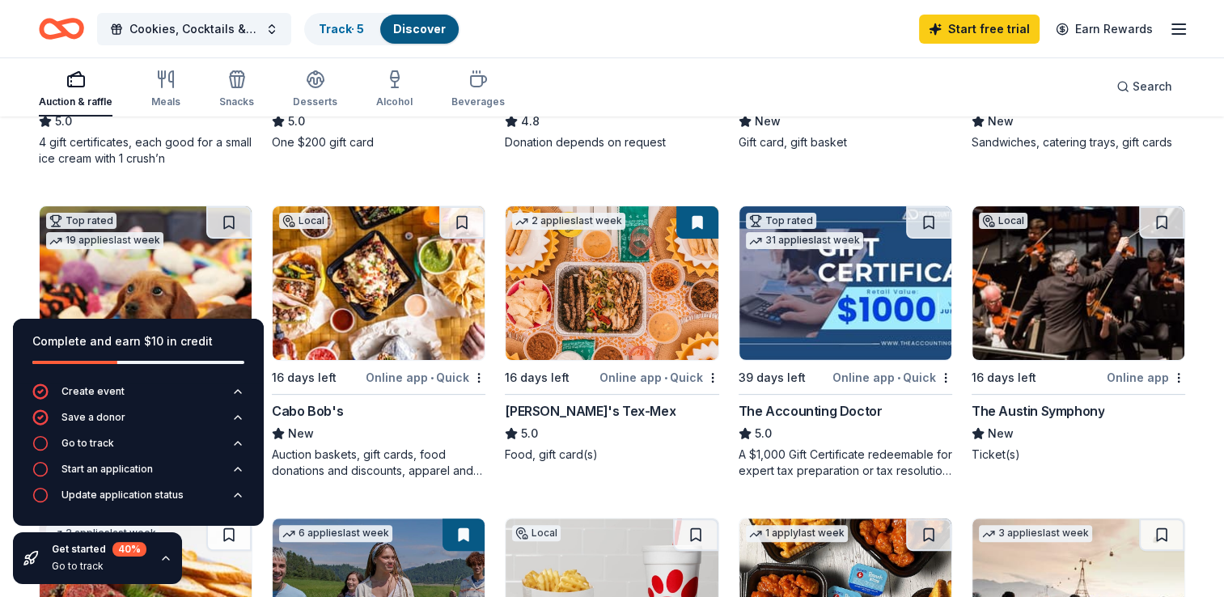
click at [182, 168] on div "Top rated Local 16 days left Online app • Quick [PERSON_NAME]'s Ice Creams 5.0 …" at bounding box center [612, 498] width 1146 height 1210
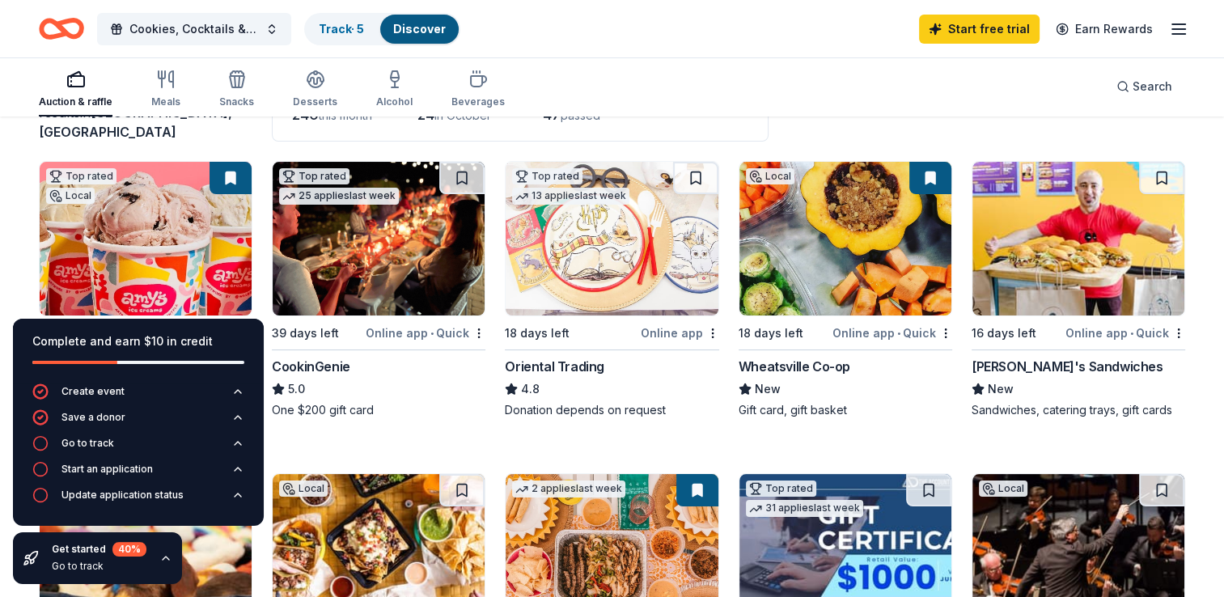
scroll to position [162, 0]
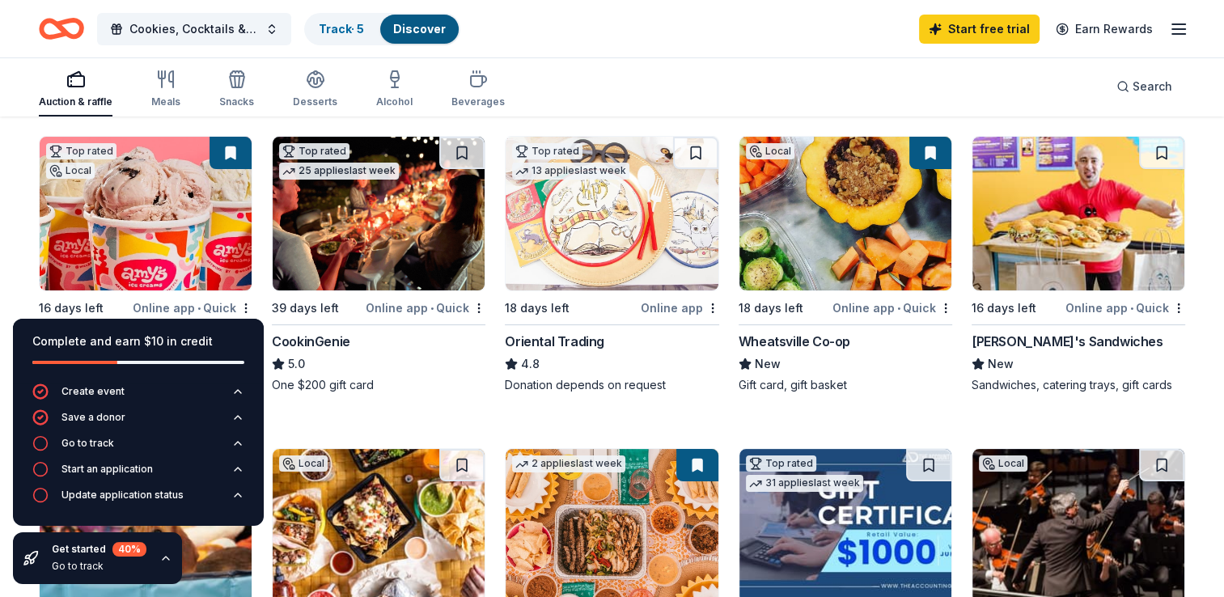
click at [99, 276] on img at bounding box center [146, 214] width 212 height 154
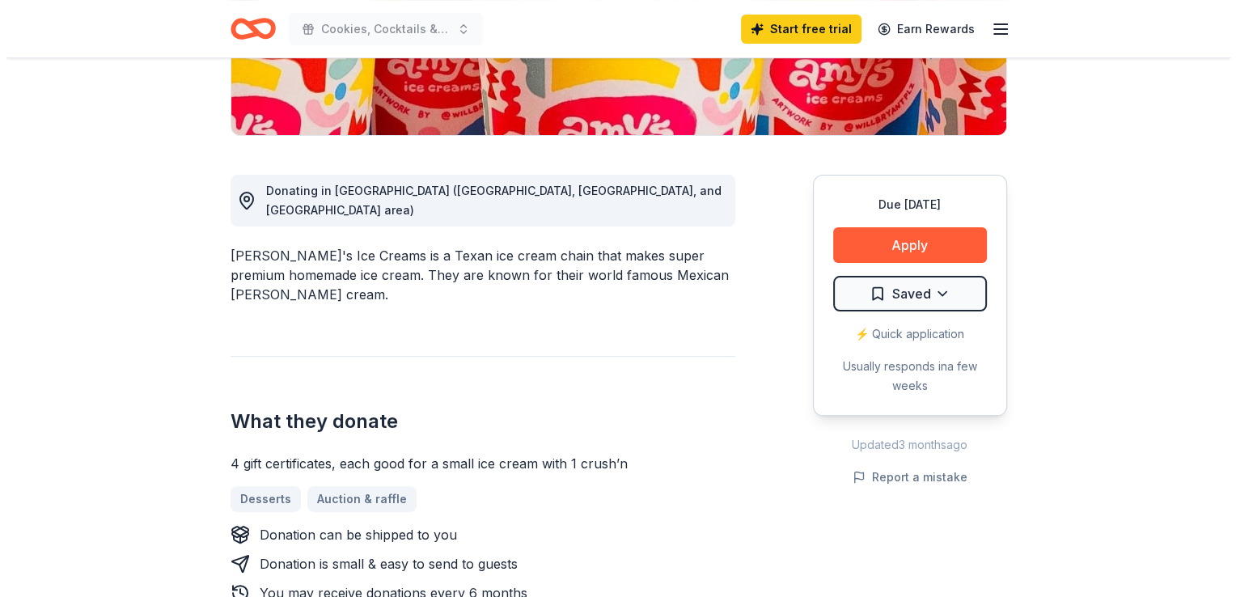
scroll to position [323, 0]
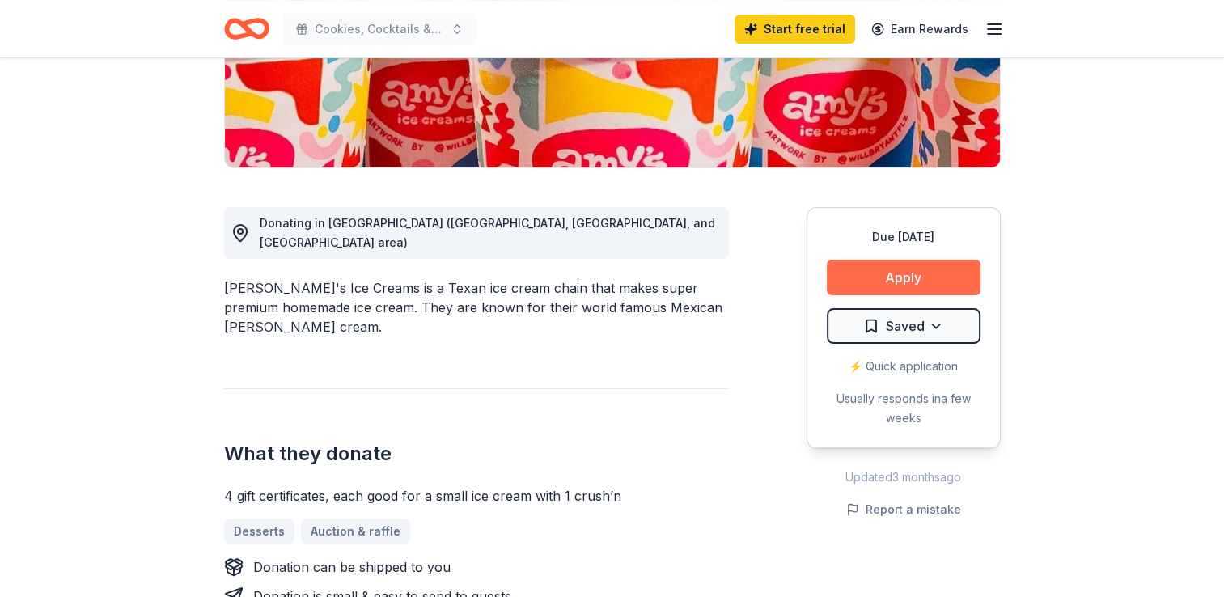
click at [920, 271] on button "Apply" at bounding box center [904, 278] width 154 height 36
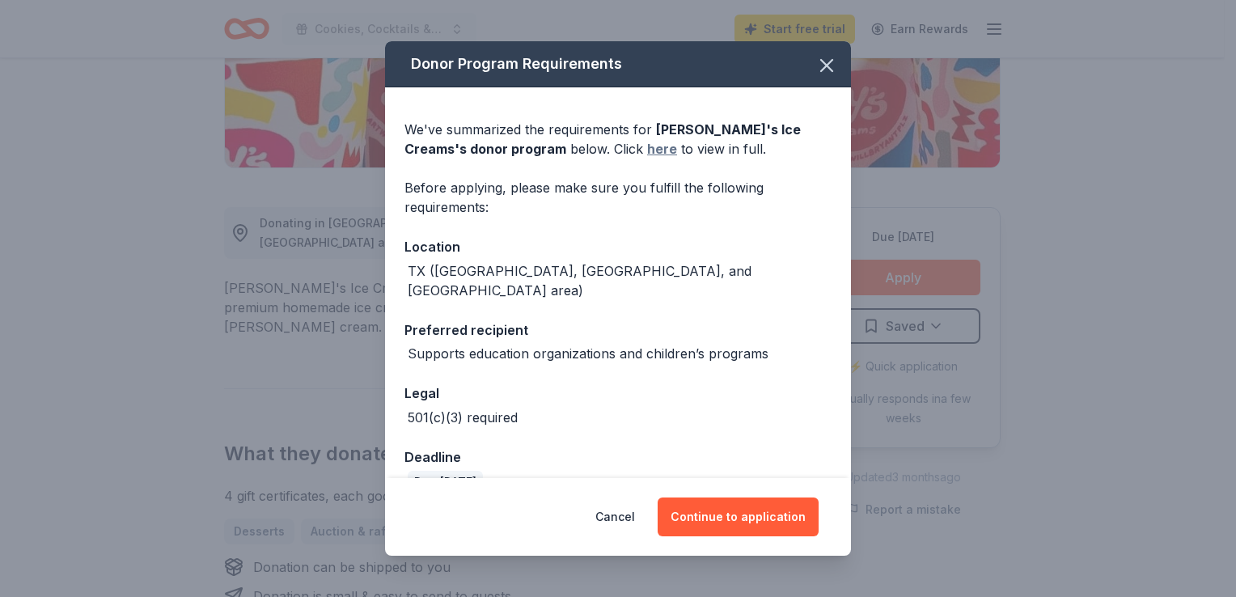
click at [647, 150] on link "here" at bounding box center [662, 148] width 30 height 19
click at [712, 519] on button "Continue to application" at bounding box center [738, 516] width 161 height 39
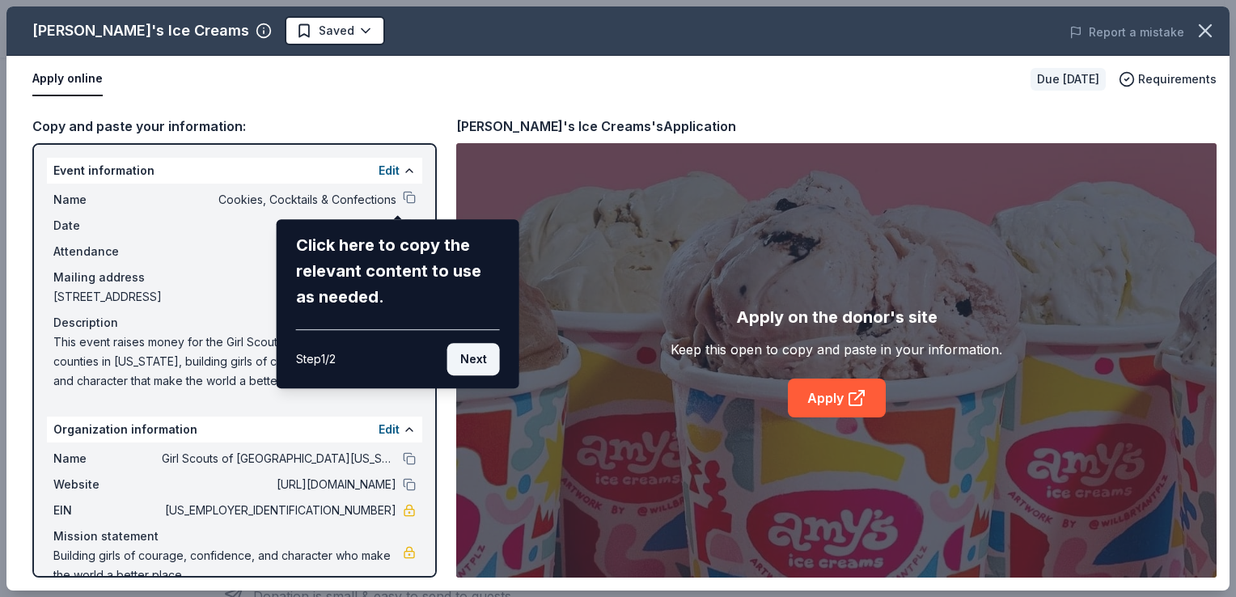
click at [472, 363] on button "Next" at bounding box center [473, 359] width 53 height 32
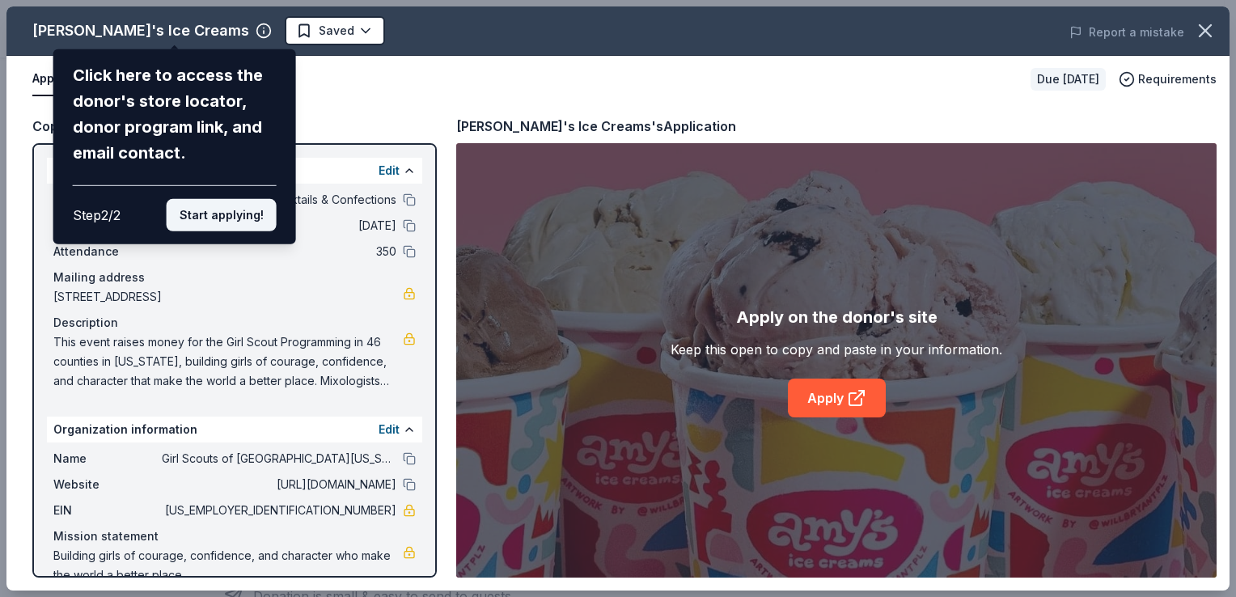
click at [222, 222] on button "Start applying!" at bounding box center [222, 215] width 110 height 32
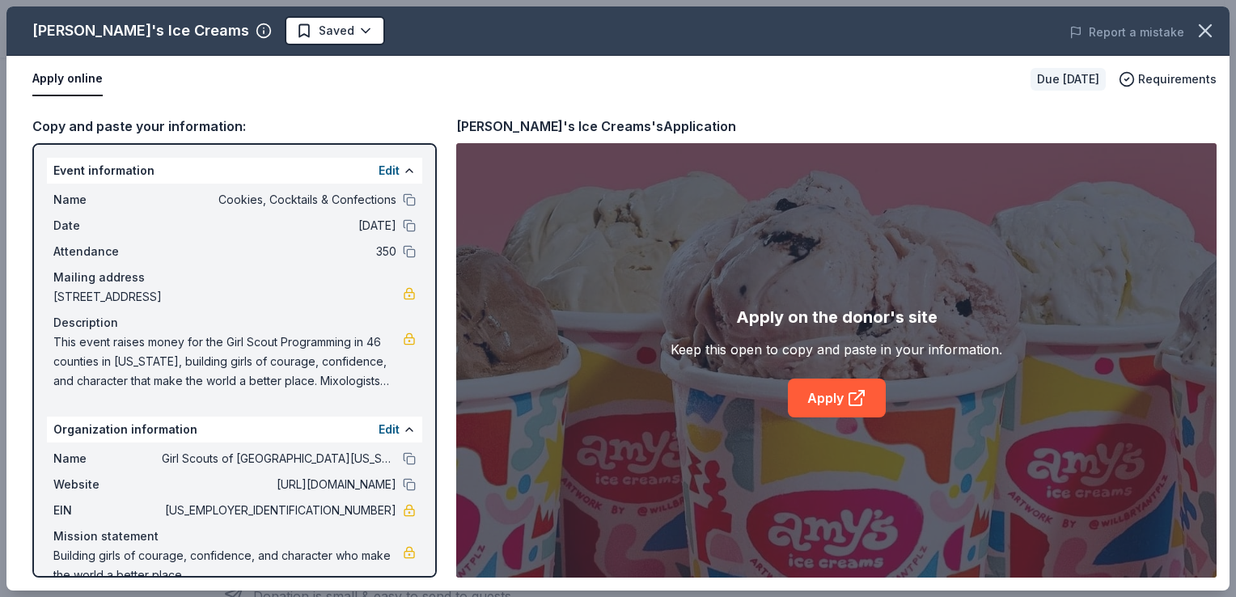
scroll to position [27, 0]
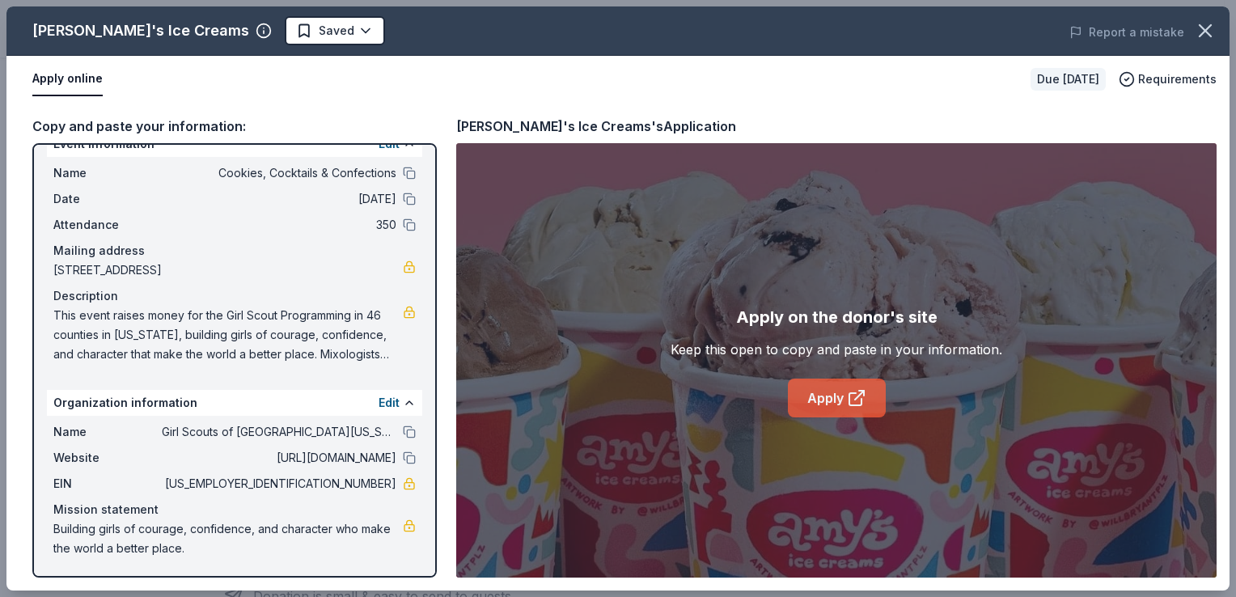
click at [832, 395] on link "Apply" at bounding box center [837, 397] width 98 height 39
